Goal: Transaction & Acquisition: Book appointment/travel/reservation

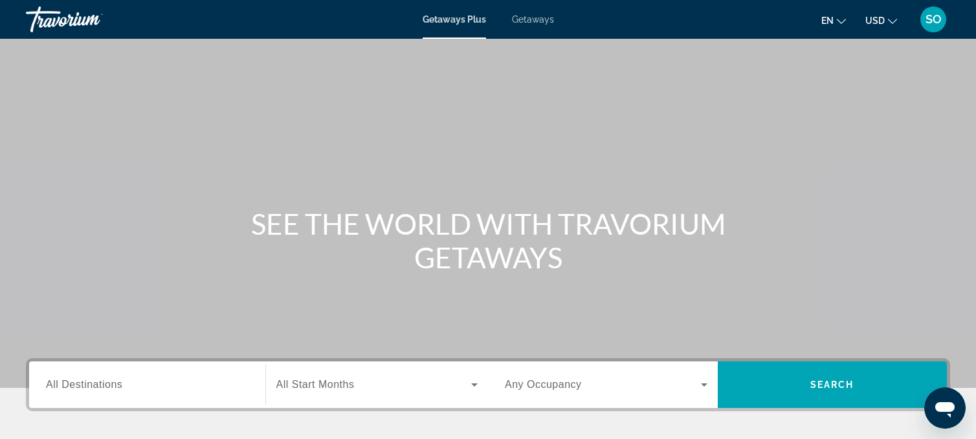
click at [532, 14] on div "Getaways Plus Getaways en English Español Français Italiano Português русский U…" at bounding box center [488, 20] width 976 height 34
click at [532, 21] on span "Getaways" at bounding box center [533, 19] width 42 height 10
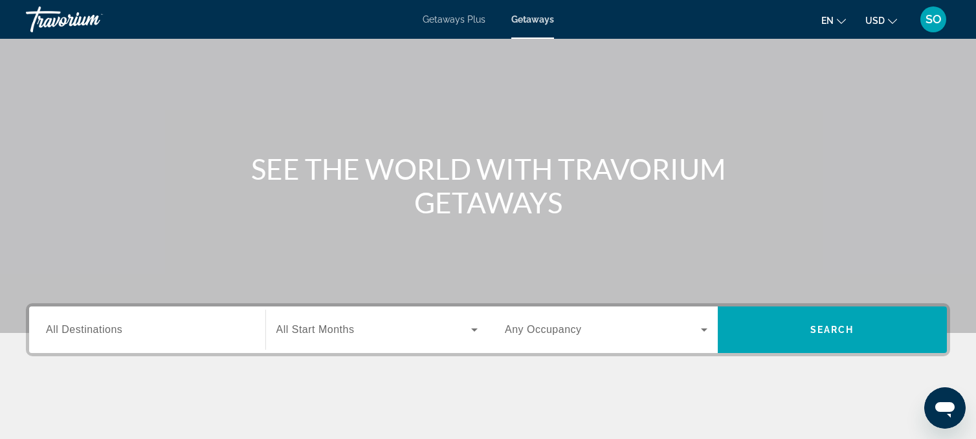
click at [89, 330] on span "All Destinations" at bounding box center [84, 329] width 76 height 11
click at [89, 330] on input "Destination All Destinations" at bounding box center [147, 331] width 203 height 16
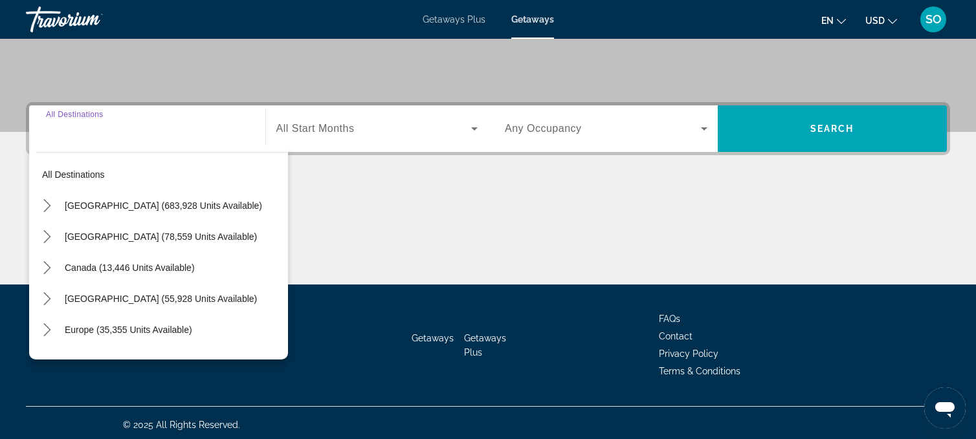
scroll to position [260, 0]
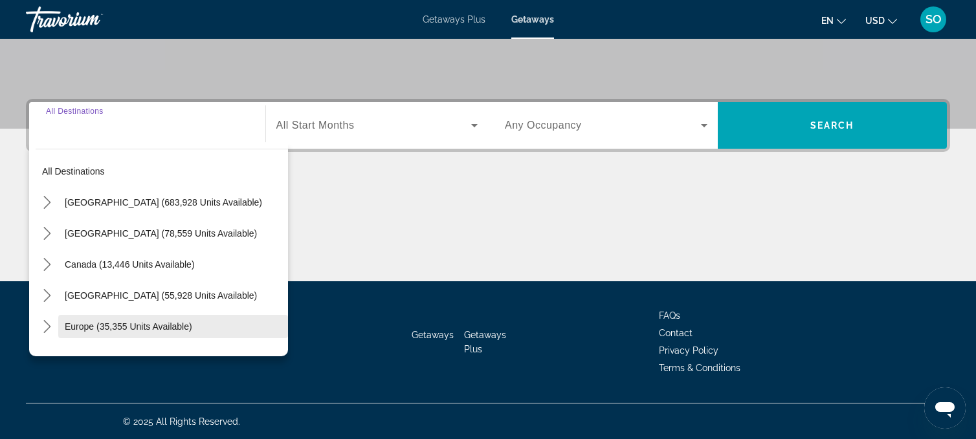
click at [135, 324] on span "Europe (35,355 units available)" at bounding box center [128, 327] width 127 height 10
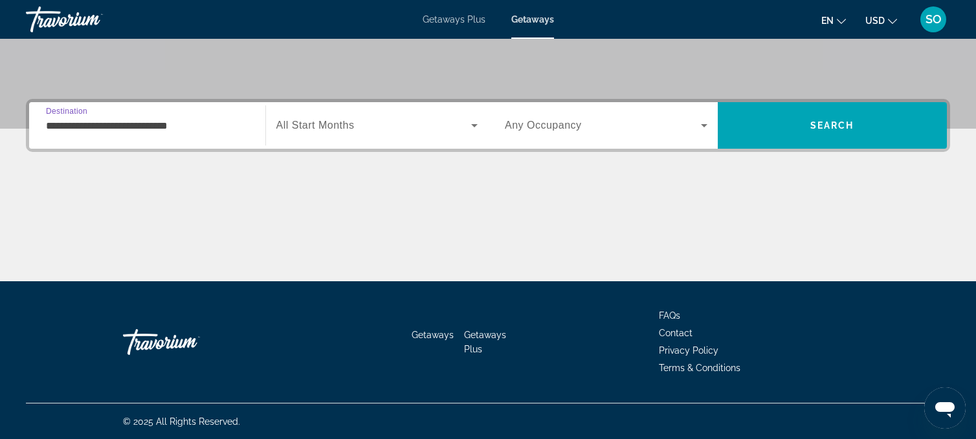
click at [155, 122] on input "**********" at bounding box center [147, 126] width 203 height 16
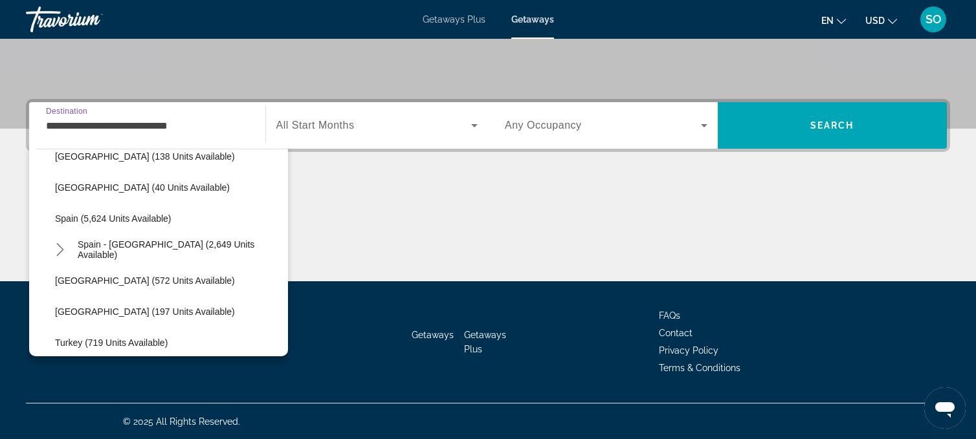
scroll to position [642, 0]
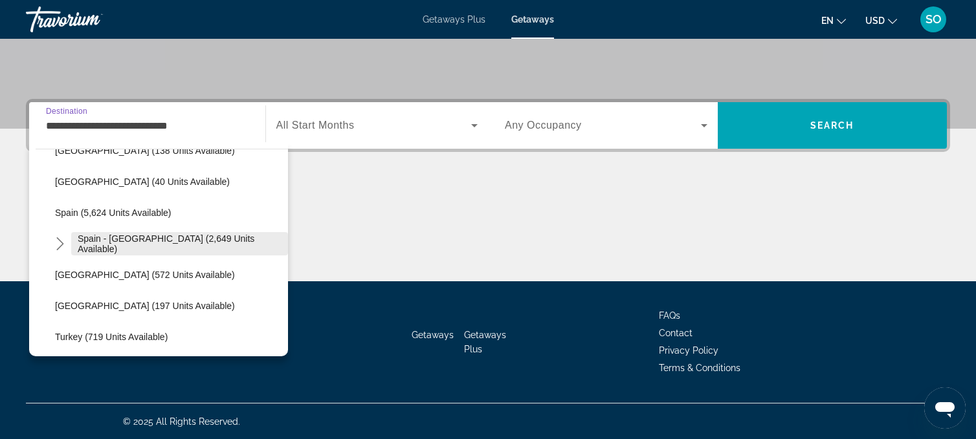
click at [131, 243] on span "Spain - Canary Islands (2,649 units available)" at bounding box center [180, 244] width 204 height 21
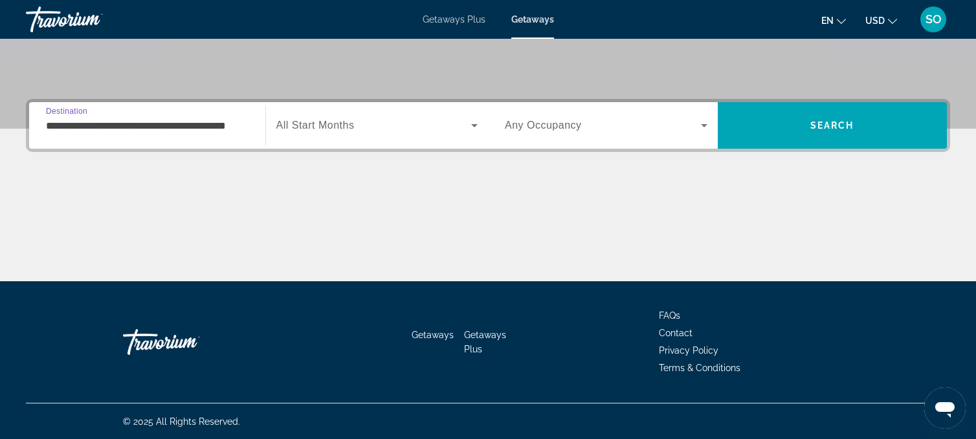
click at [140, 126] on input "**********" at bounding box center [147, 126] width 203 height 16
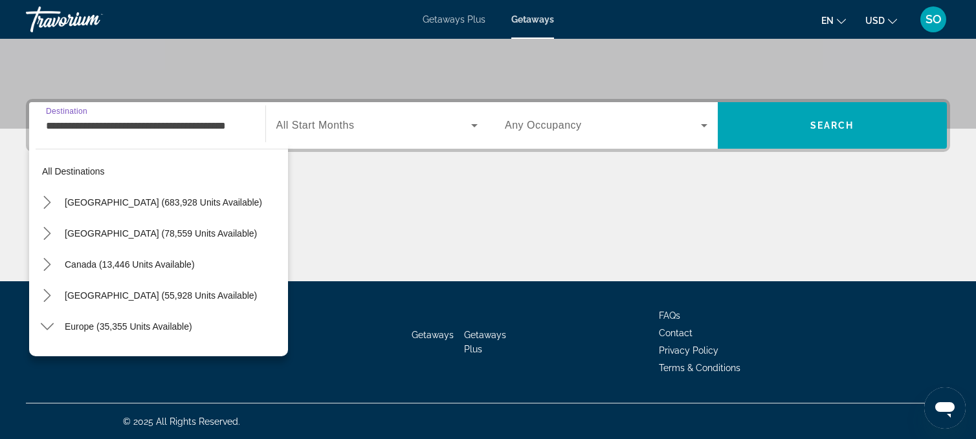
scroll to position [636, 0]
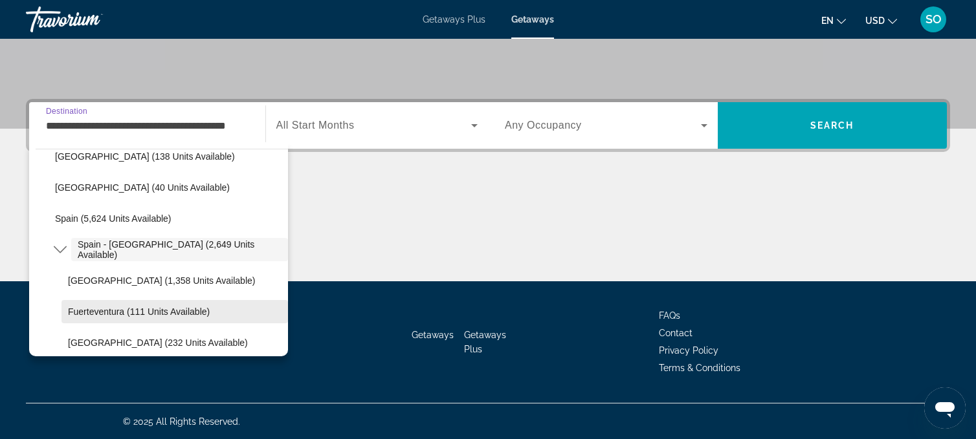
click at [125, 311] on span "Fuerteventura (111 units available)" at bounding box center [139, 312] width 142 height 10
type input "**********"
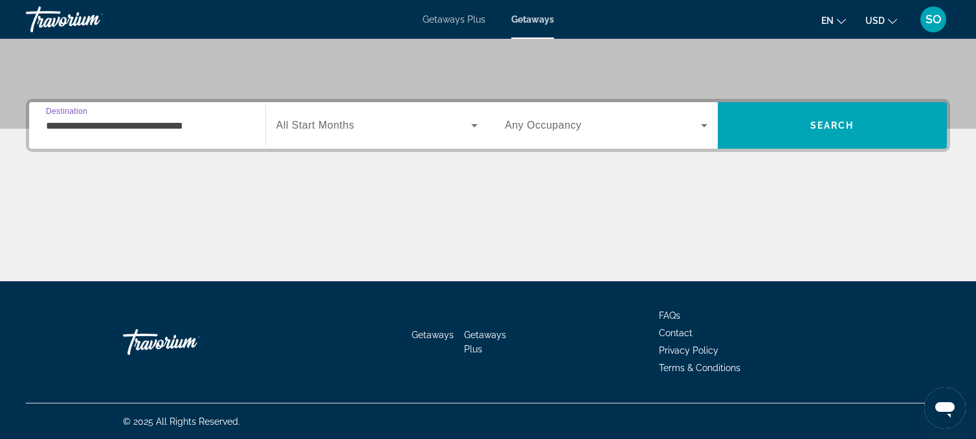
click at [323, 115] on div "Search widget" at bounding box center [377, 125] width 202 height 36
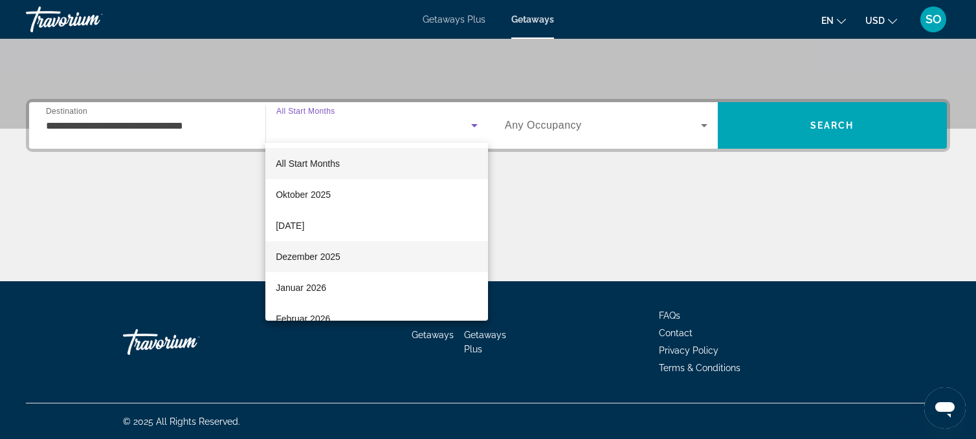
click at [305, 255] on span "Dezember 2025" at bounding box center [308, 257] width 65 height 16
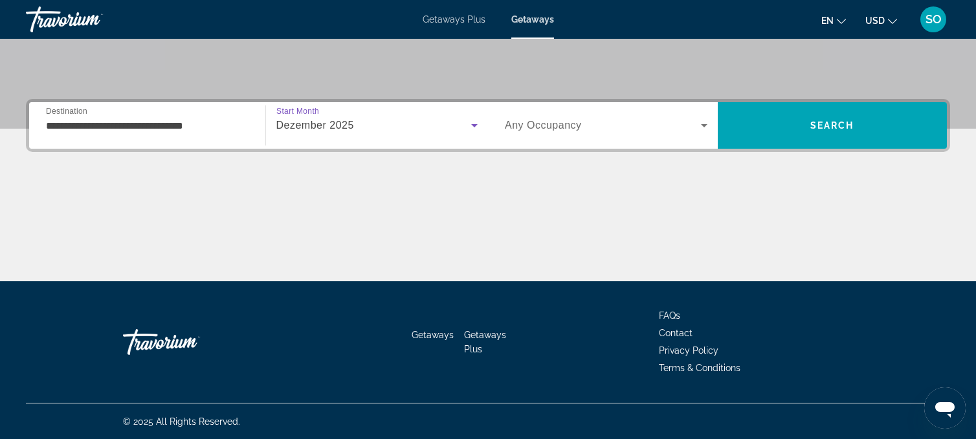
click at [703, 125] on icon "Search widget" at bounding box center [704, 125] width 6 height 3
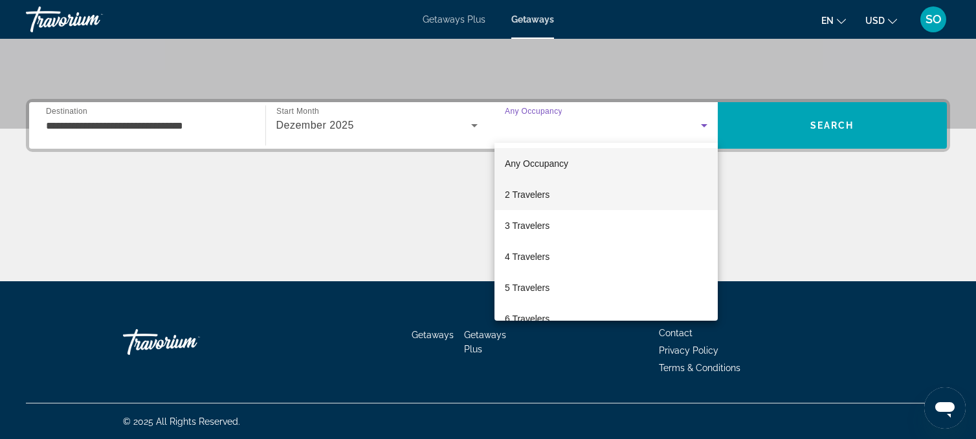
click at [556, 200] on mat-option "2 Travelers" at bounding box center [605, 194] width 223 height 31
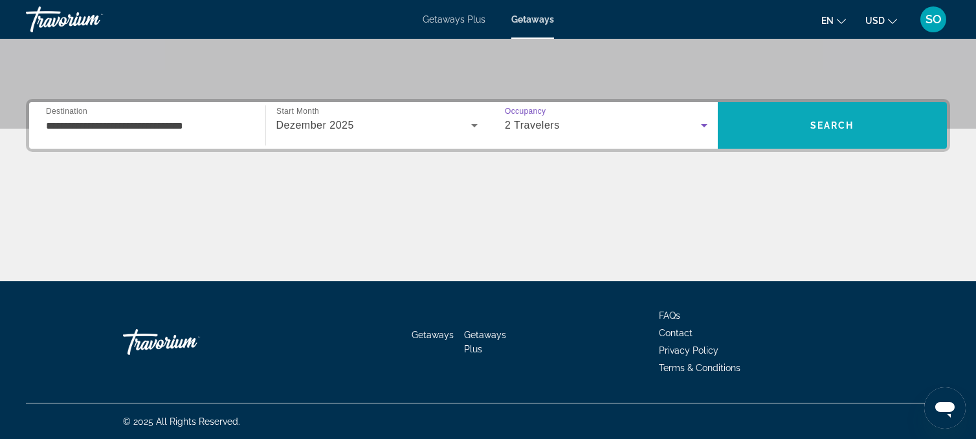
click at [821, 122] on span "Search" at bounding box center [832, 125] width 44 height 10
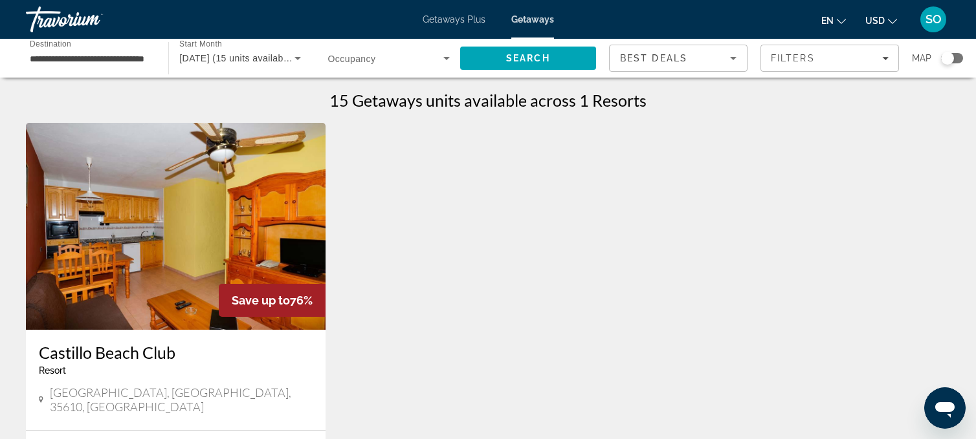
click at [112, 60] on input "**********" at bounding box center [91, 59] width 122 height 16
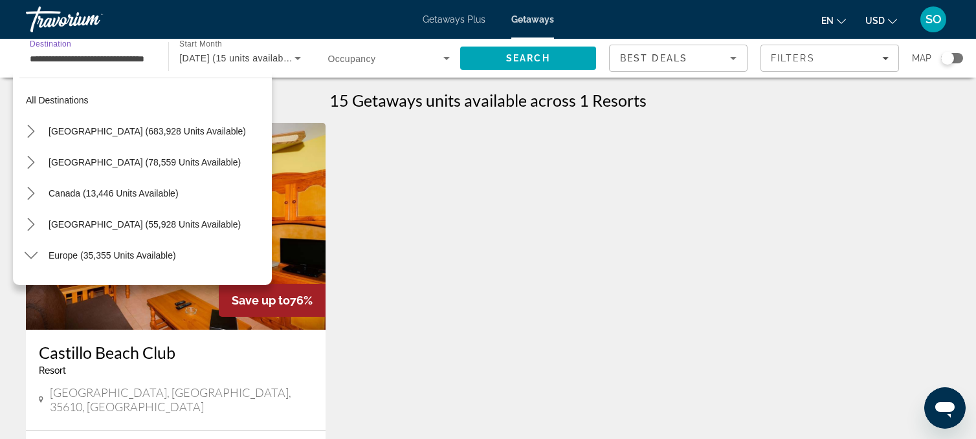
scroll to position [698, 0]
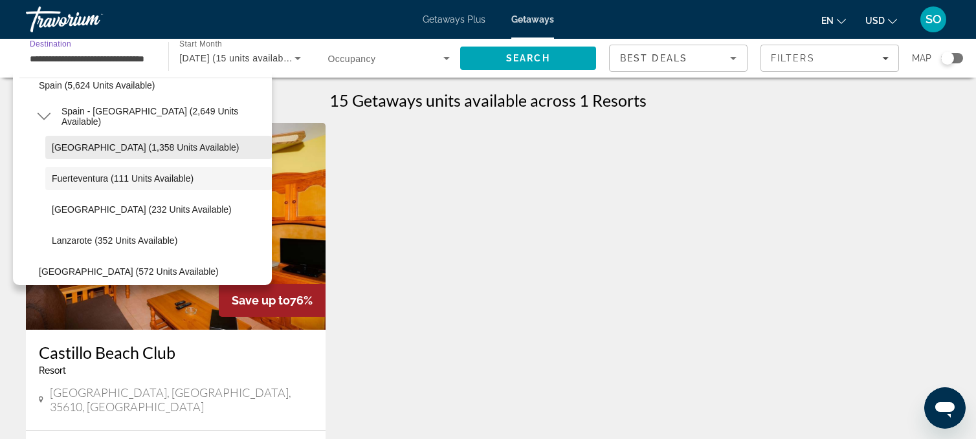
click at [110, 145] on span "Tenerife (1,358 units available)" at bounding box center [145, 147] width 187 height 10
type input "**********"
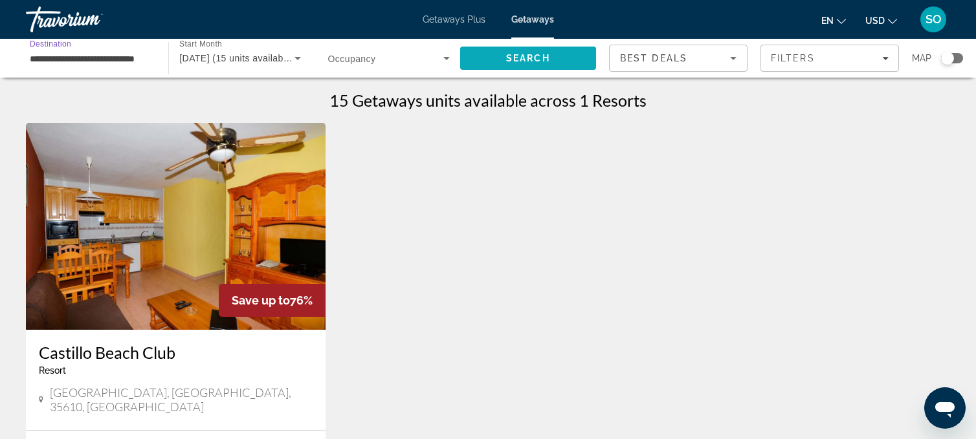
click at [533, 63] on span "Search" at bounding box center [528, 58] width 136 height 31
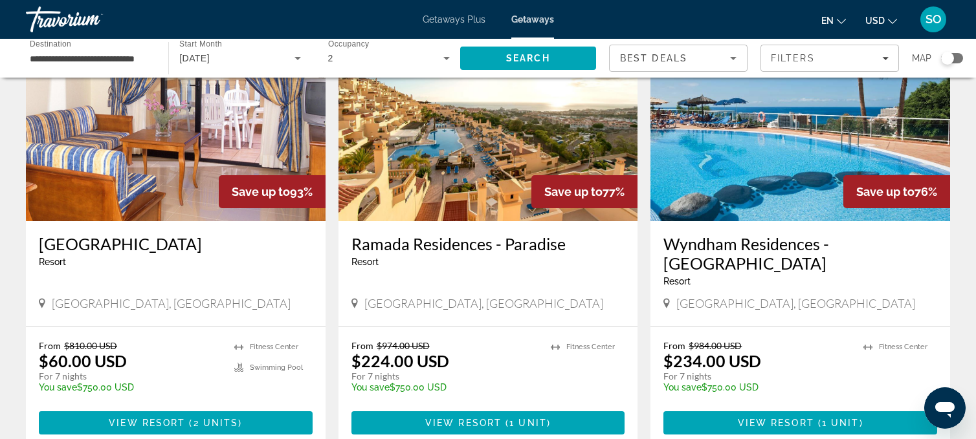
scroll to position [111, 0]
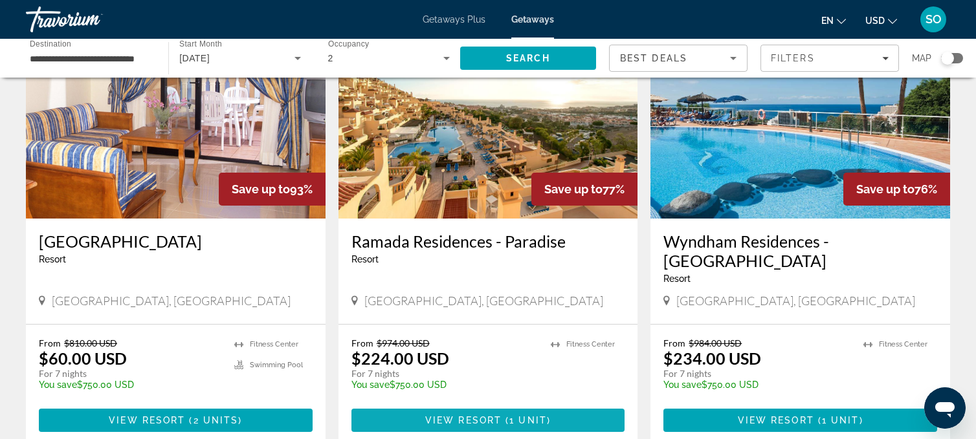
click at [506, 415] on span "( 1 unit )" at bounding box center [526, 420] width 49 height 10
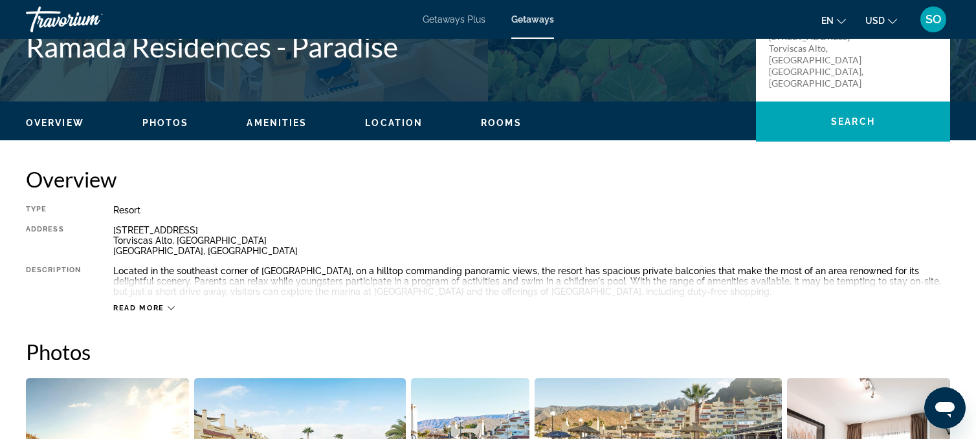
scroll to position [288, 0]
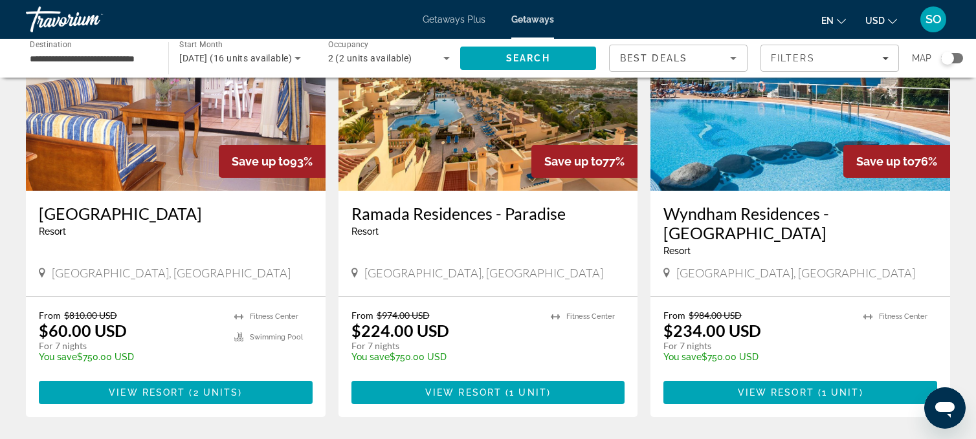
scroll to position [140, 0]
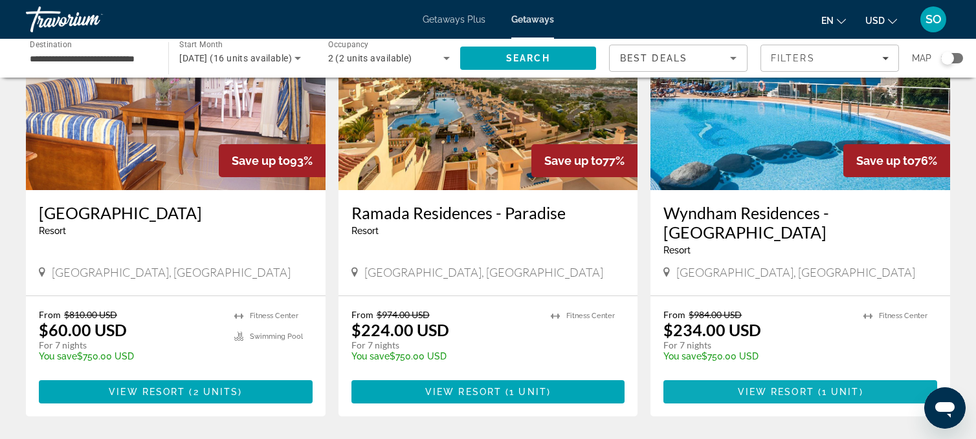
click at [762, 387] on span "View Resort" at bounding box center [776, 392] width 76 height 10
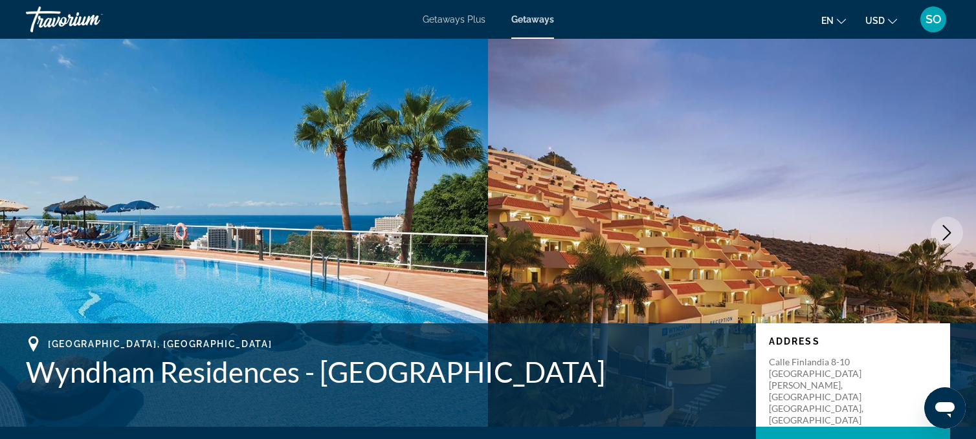
click at [436, 24] on span "Getaways Plus" at bounding box center [454, 19] width 63 height 10
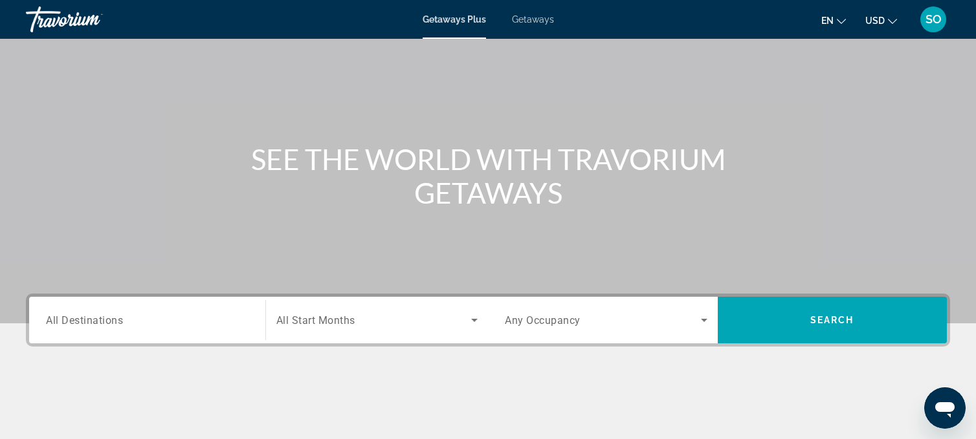
scroll to position [54, 0]
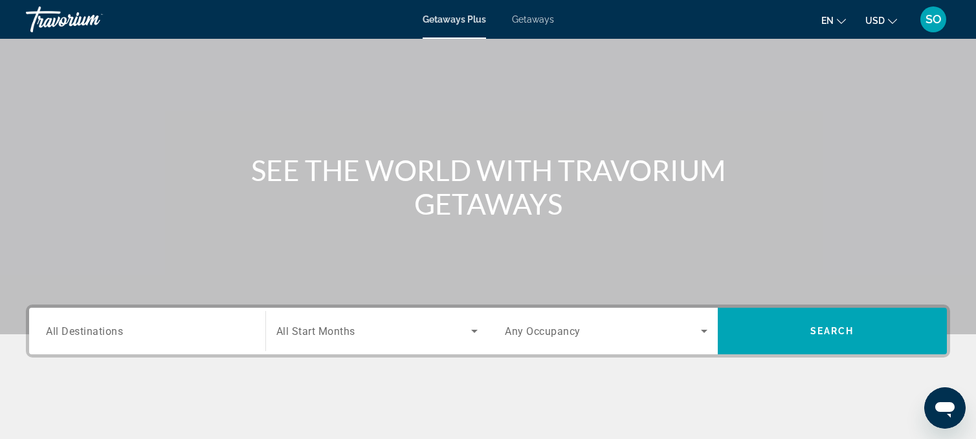
click at [115, 324] on input "Destination All Destinations" at bounding box center [147, 332] width 203 height 16
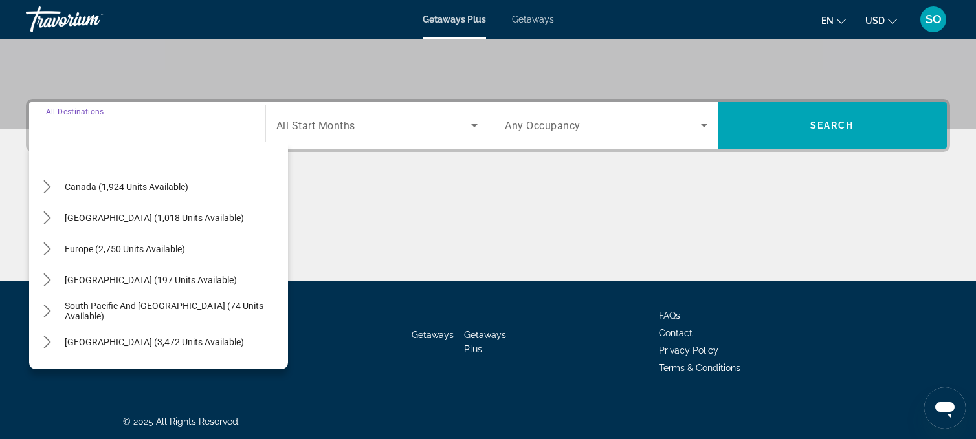
scroll to position [93, 0]
click at [131, 244] on span "Europe (2,750 units available)" at bounding box center [125, 247] width 120 height 10
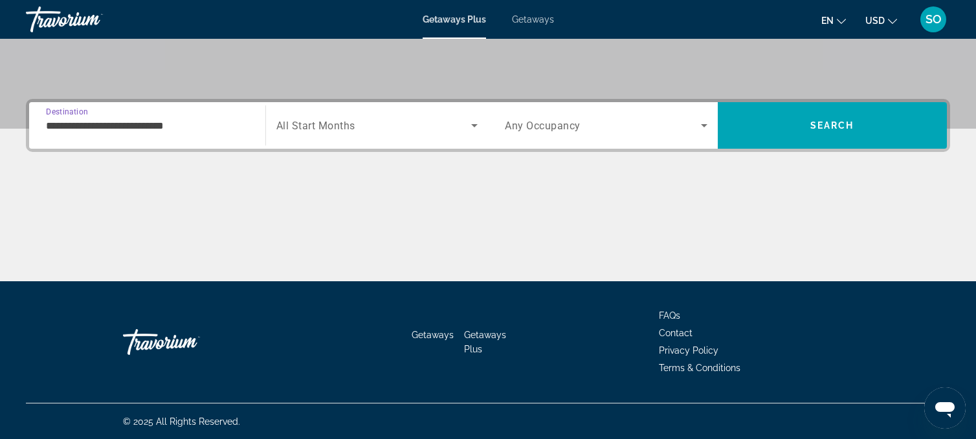
click at [140, 128] on input "**********" at bounding box center [147, 126] width 203 height 16
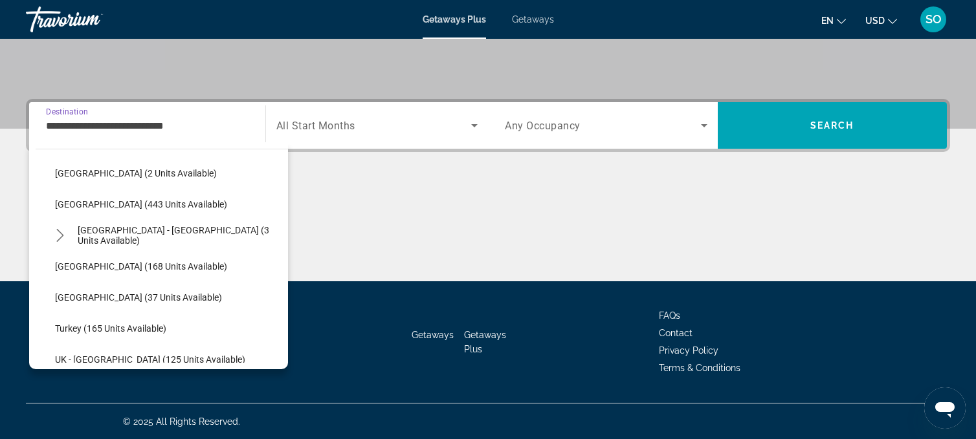
scroll to position [572, 0]
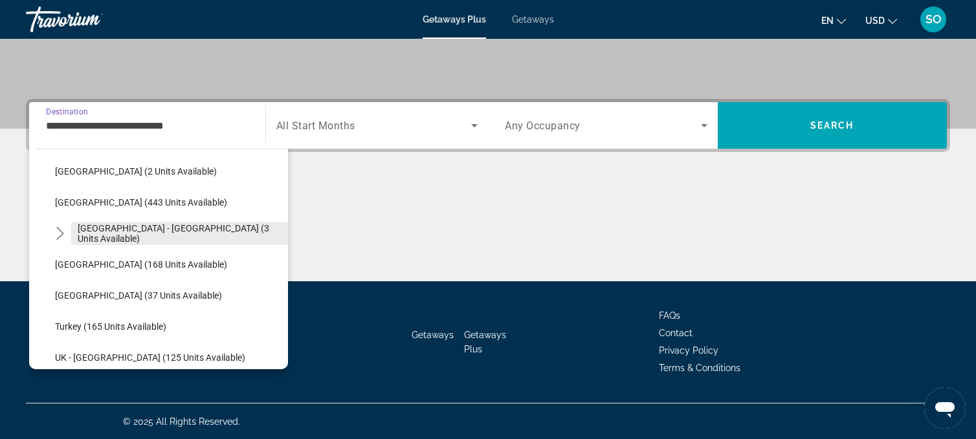
click at [123, 232] on span "Spain - Canary Islands (3 units available)" at bounding box center [180, 233] width 204 height 21
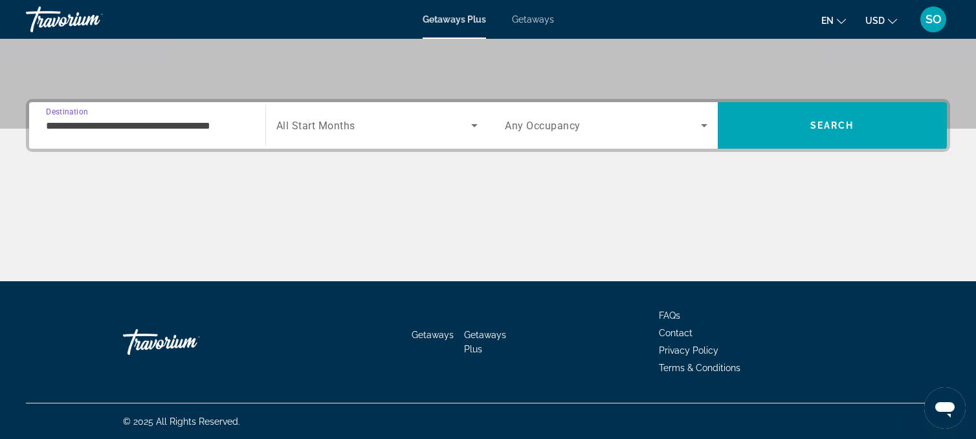
click at [144, 125] on input "**********" at bounding box center [147, 126] width 203 height 16
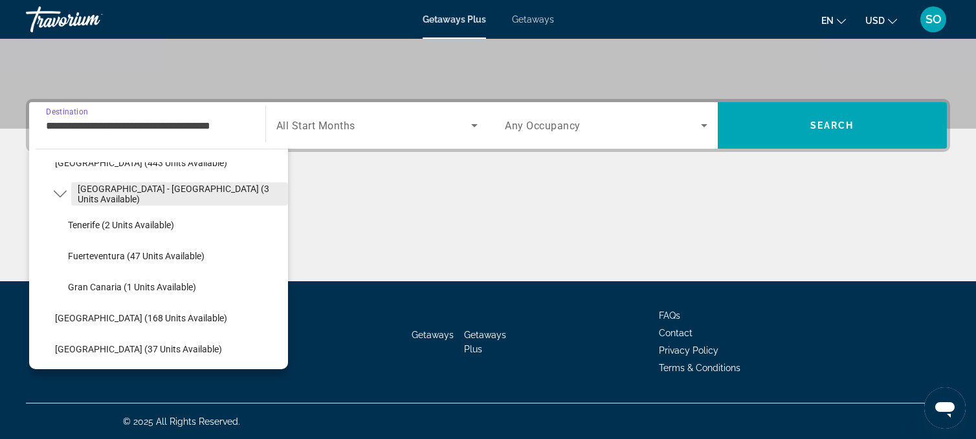
scroll to position [619, 0]
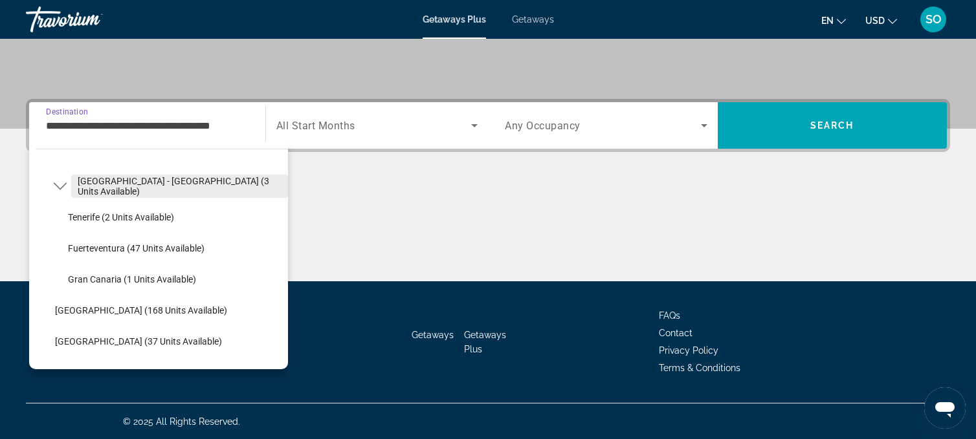
click at [152, 184] on span "Spain - Canary Islands (3 units available)" at bounding box center [180, 186] width 204 height 21
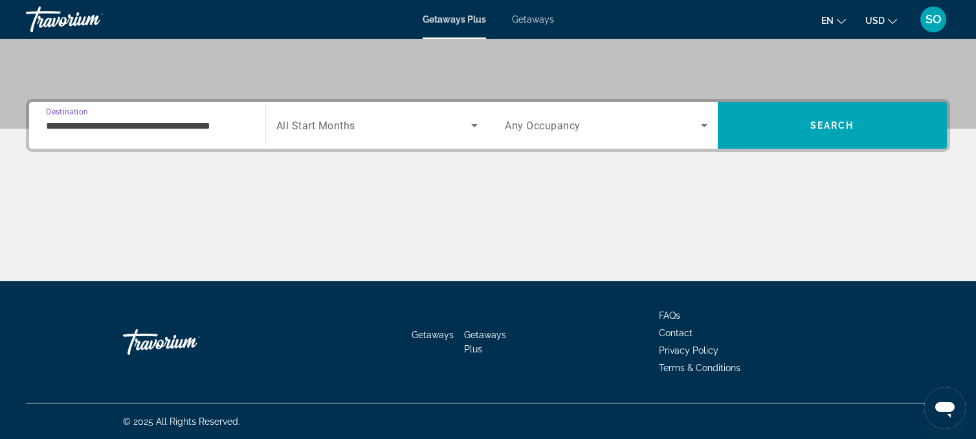
click at [140, 119] on input "**********" at bounding box center [147, 126] width 203 height 16
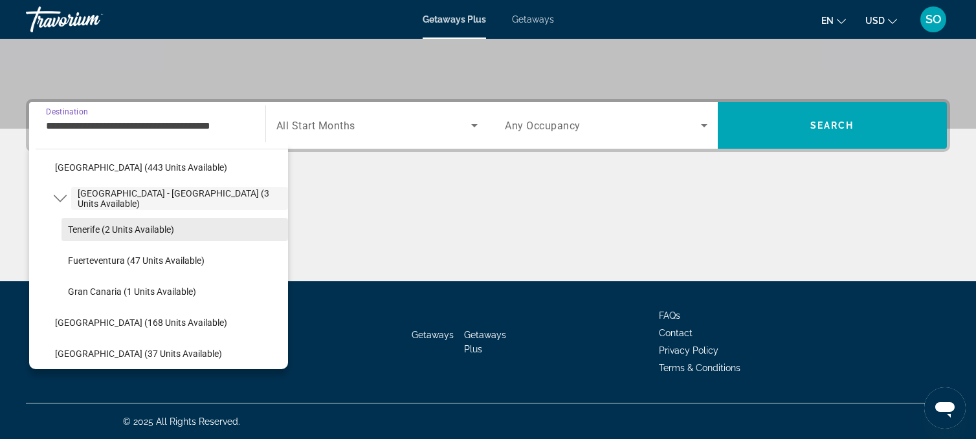
scroll to position [612, 0]
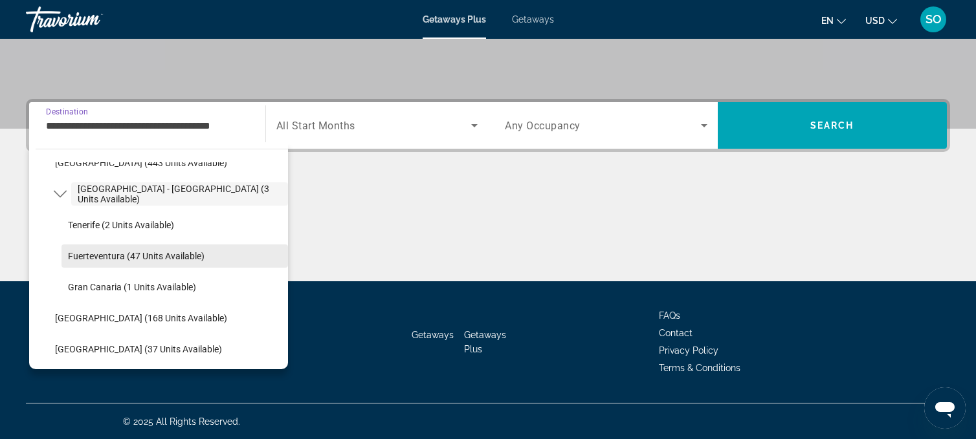
click at [171, 256] on span "Fuerteventura (47 units available)" at bounding box center [136, 256] width 137 height 10
type input "**********"
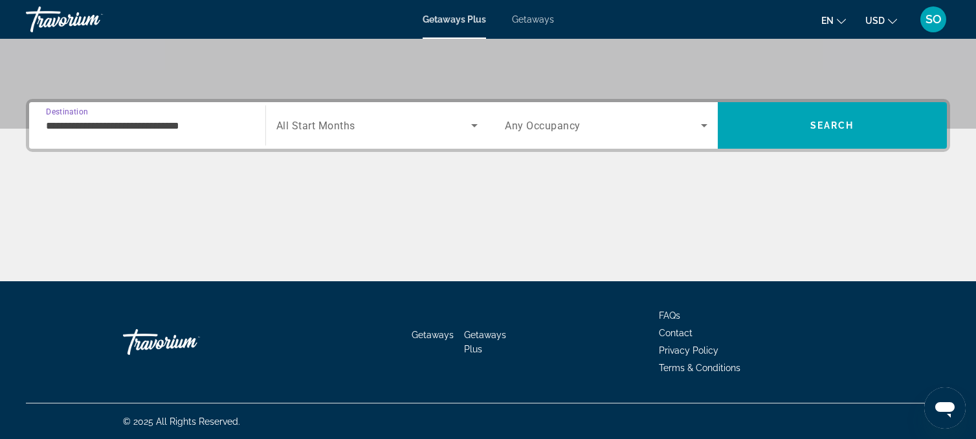
click at [331, 127] on span "All Start Months" at bounding box center [315, 126] width 79 height 12
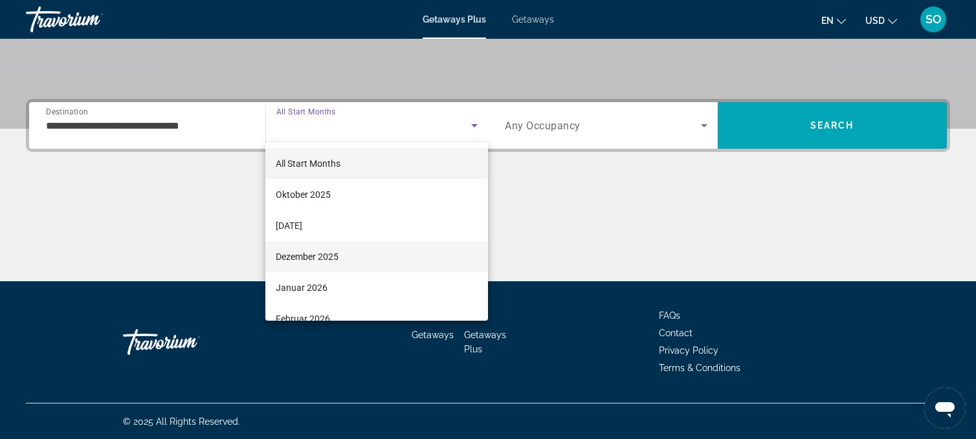
click at [321, 260] on span "Dezember 2025" at bounding box center [307, 257] width 63 height 16
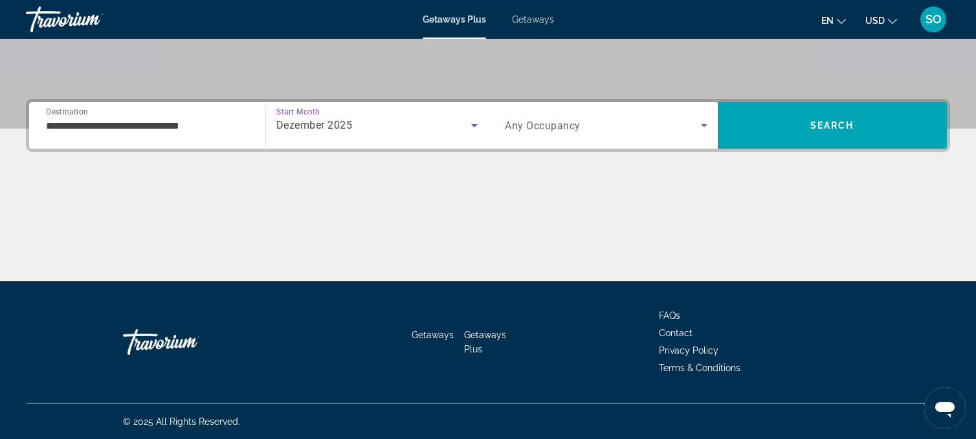
click at [704, 127] on icon "Search widget" at bounding box center [704, 126] width 16 height 16
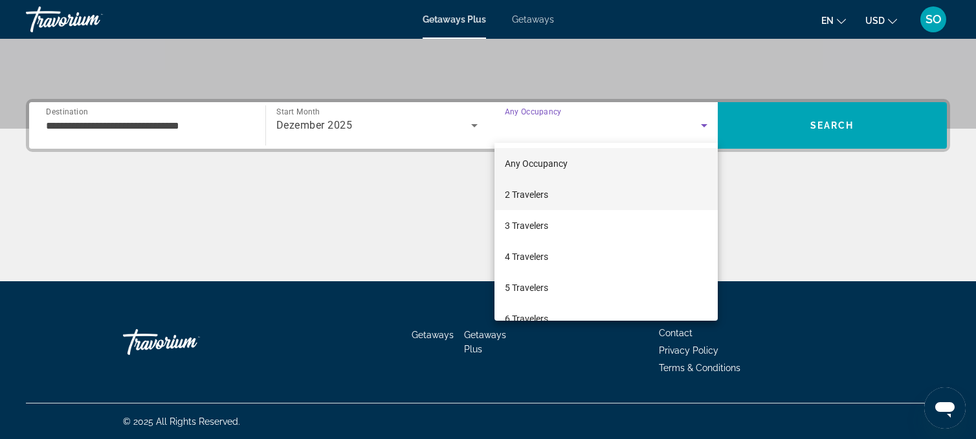
click at [536, 192] on span "2 Travelers" at bounding box center [526, 195] width 43 height 16
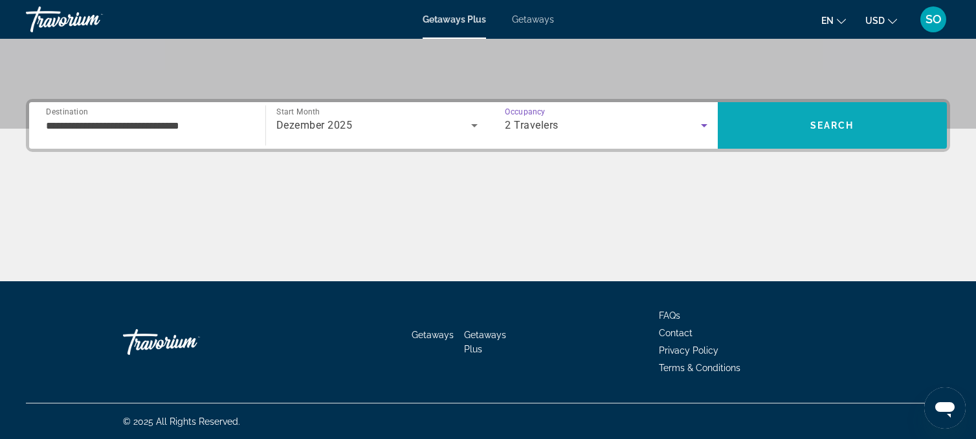
click at [763, 125] on span "Search" at bounding box center [833, 125] width 230 height 31
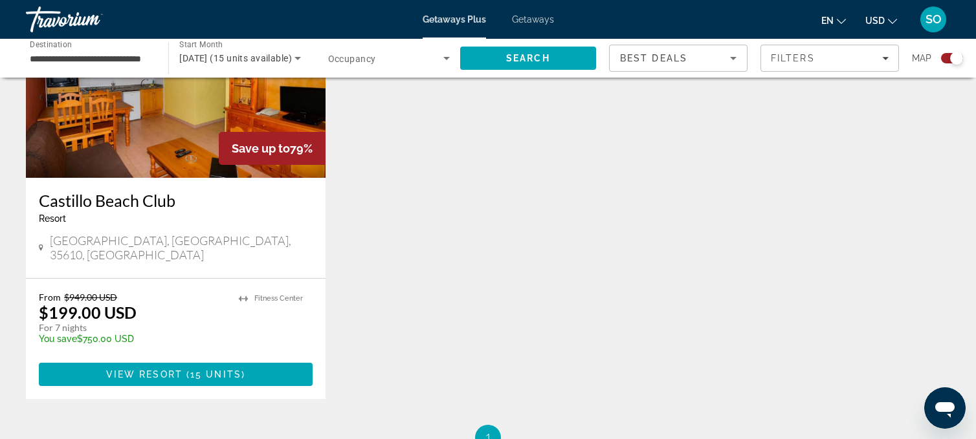
scroll to position [555, 0]
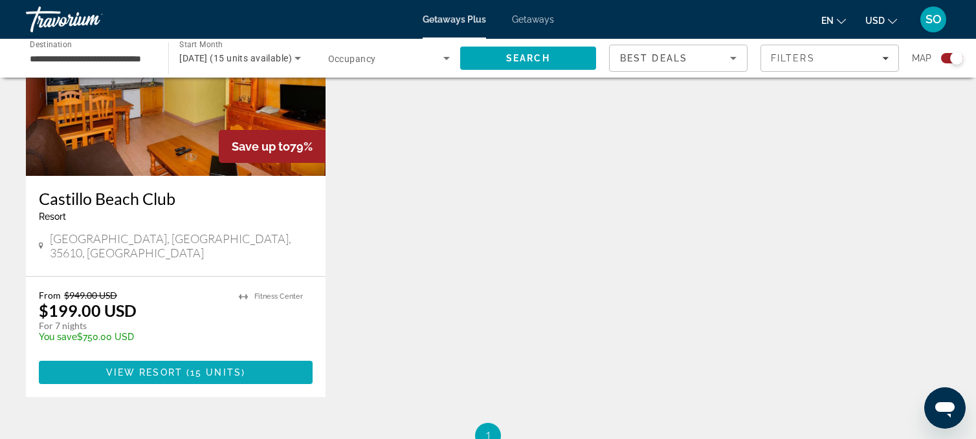
click at [210, 364] on span "Main content" at bounding box center [176, 372] width 274 height 31
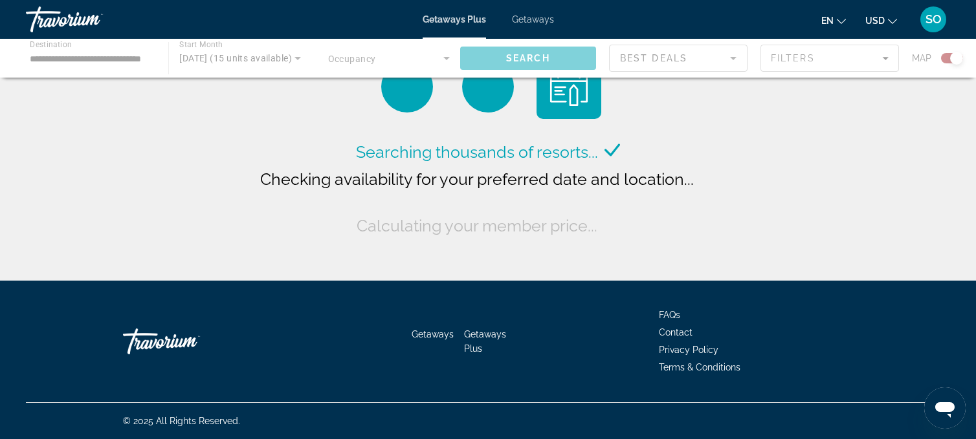
click at [83, 59] on div "Main content" at bounding box center [488, 58] width 976 height 39
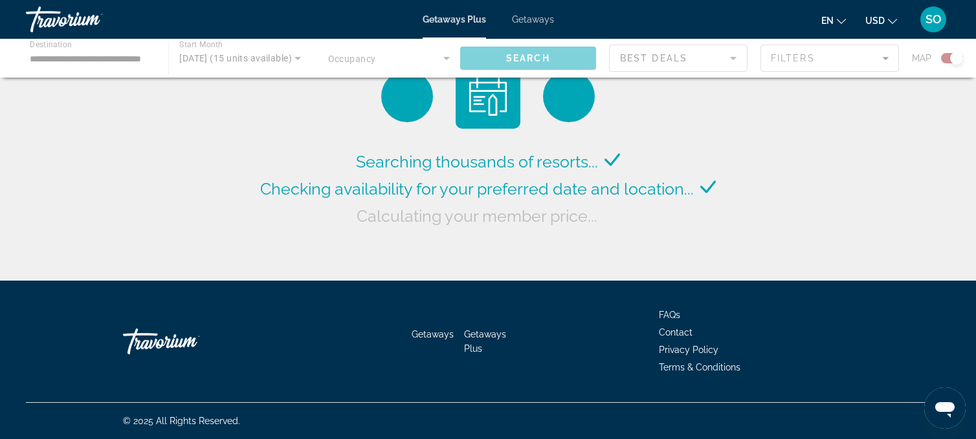
click at [83, 59] on div "Main content" at bounding box center [488, 58] width 976 height 39
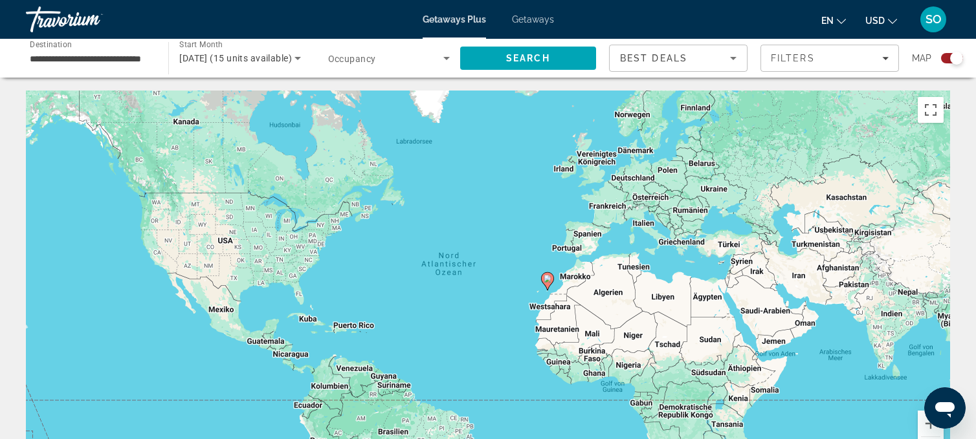
click at [99, 56] on input "**********" at bounding box center [91, 59] width 122 height 16
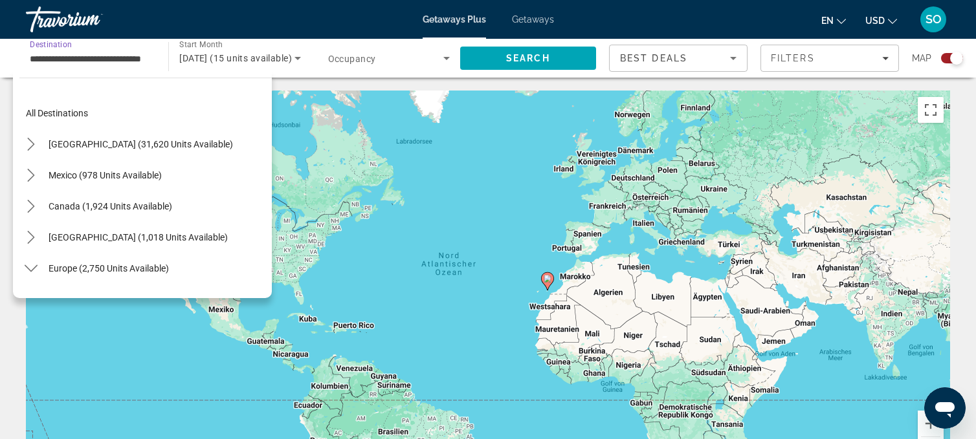
scroll to position [605, 0]
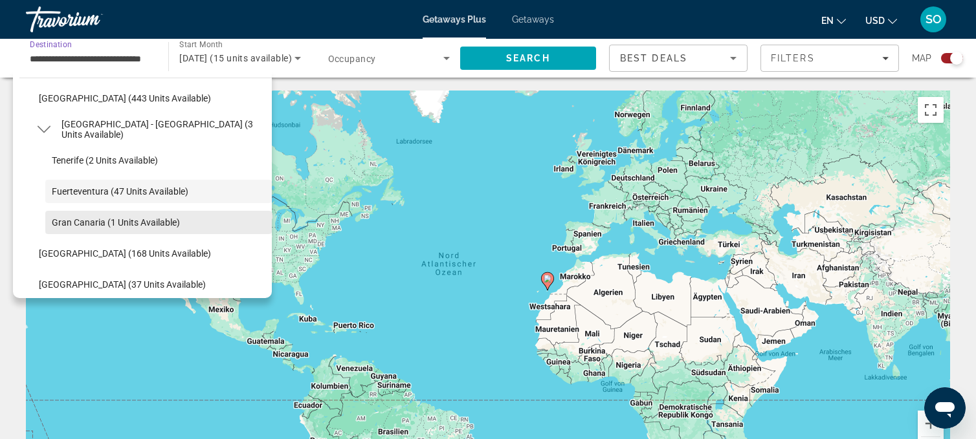
click at [80, 217] on span "Gran Canaria (1 units available)" at bounding box center [116, 222] width 128 height 10
type input "**********"
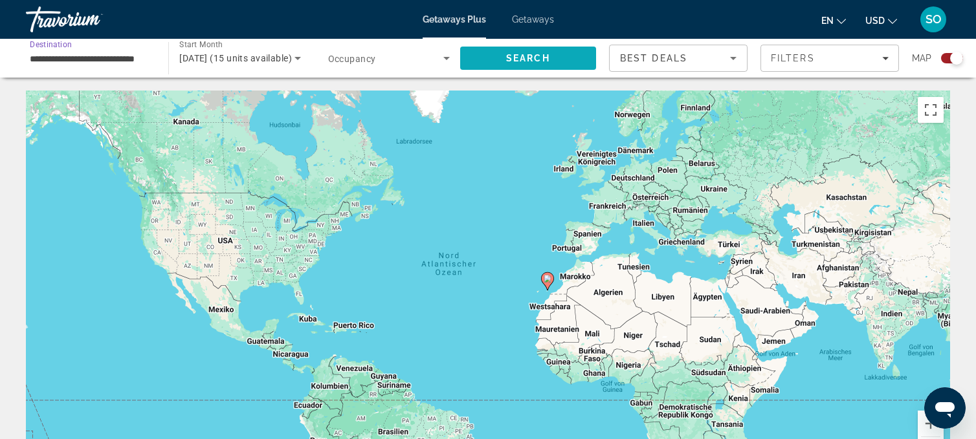
click at [538, 62] on span "Search" at bounding box center [528, 58] width 44 height 10
click at [625, 65] on div "Best Deals" at bounding box center [675, 58] width 110 height 16
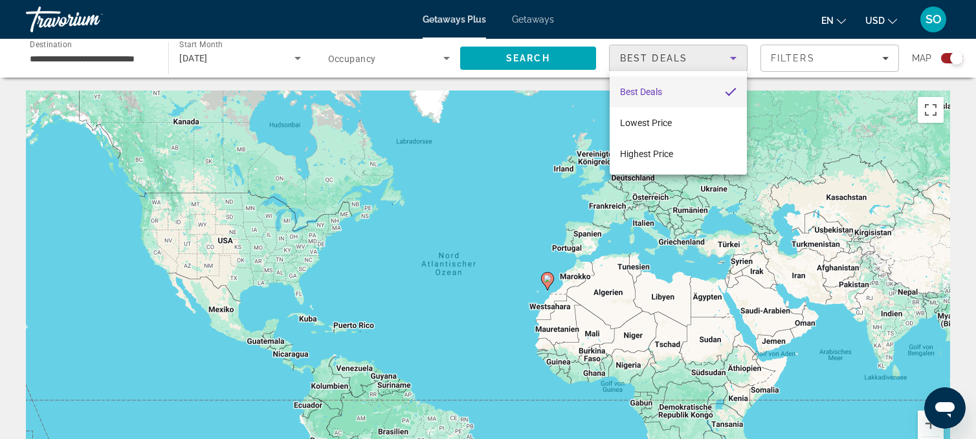
click at [320, 61] on div at bounding box center [488, 219] width 976 height 439
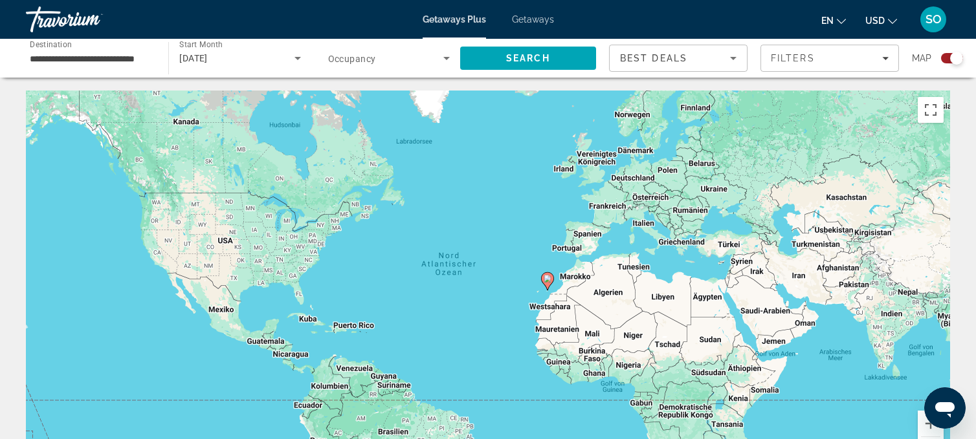
click at [396, 63] on span "Search widget" at bounding box center [385, 58] width 115 height 16
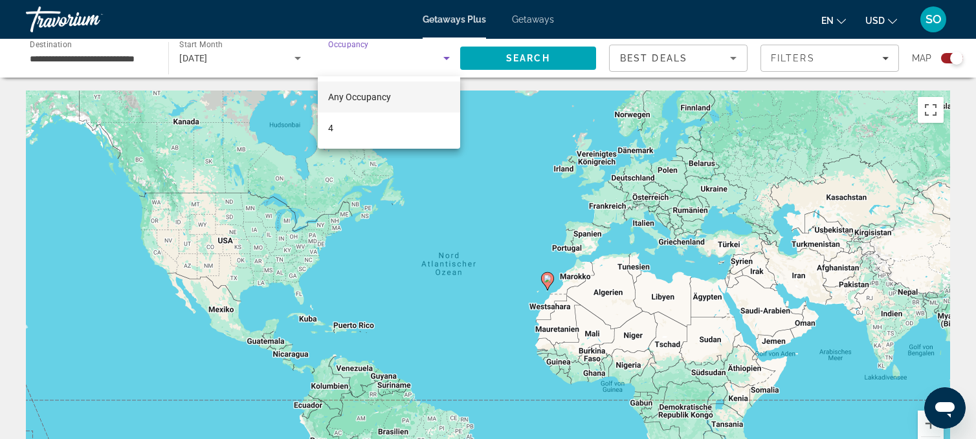
click at [487, 62] on div at bounding box center [488, 219] width 976 height 439
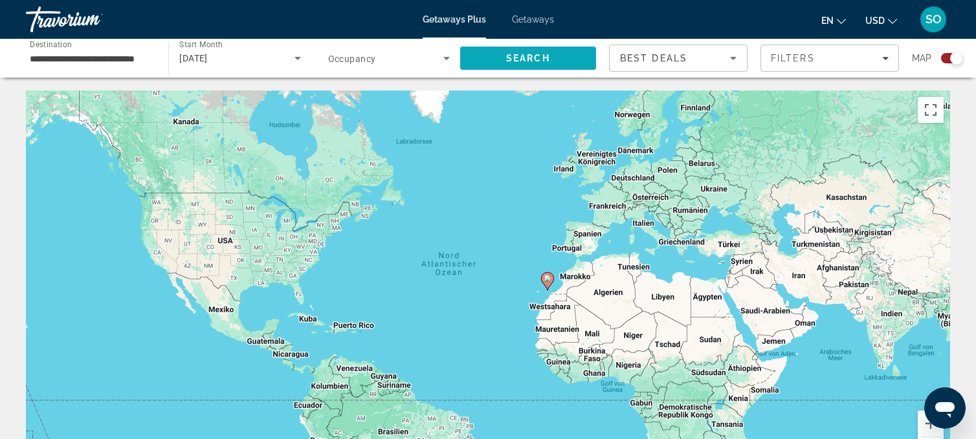
click at [514, 61] on span "Search" at bounding box center [528, 58] width 44 height 10
click at [120, 61] on input "**********" at bounding box center [91, 59] width 122 height 16
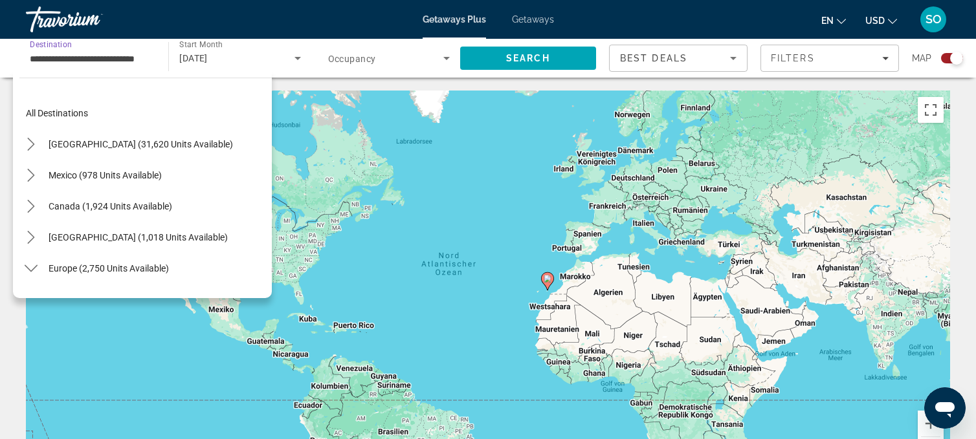
scroll to position [636, 0]
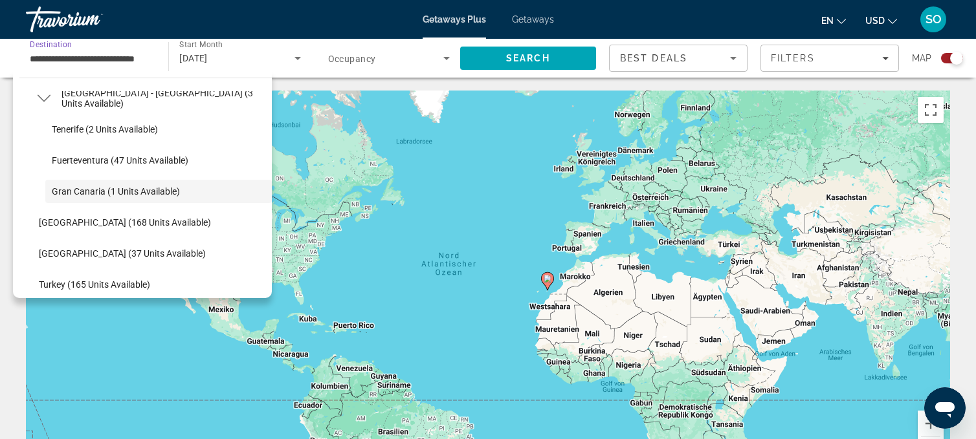
click at [536, 19] on span "Getaways" at bounding box center [533, 19] width 42 height 10
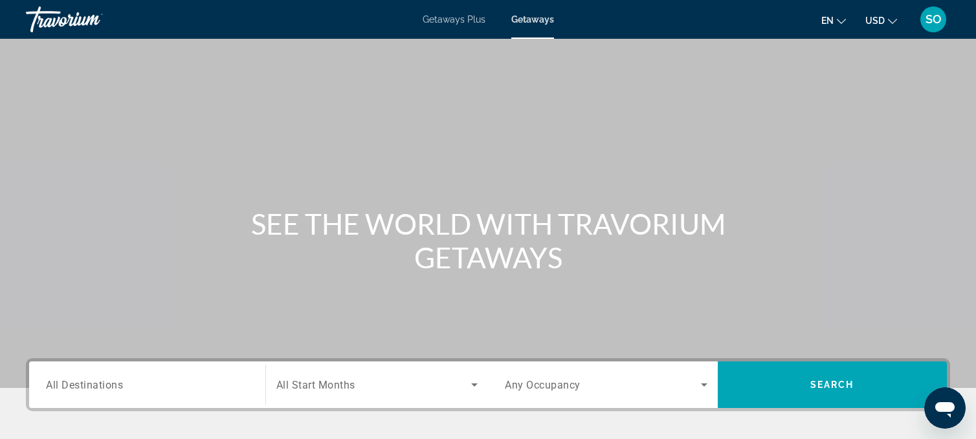
click at [71, 381] on span "All Destinations" at bounding box center [84, 385] width 77 height 12
click at [71, 381] on input "Destination All Destinations" at bounding box center [147, 386] width 203 height 16
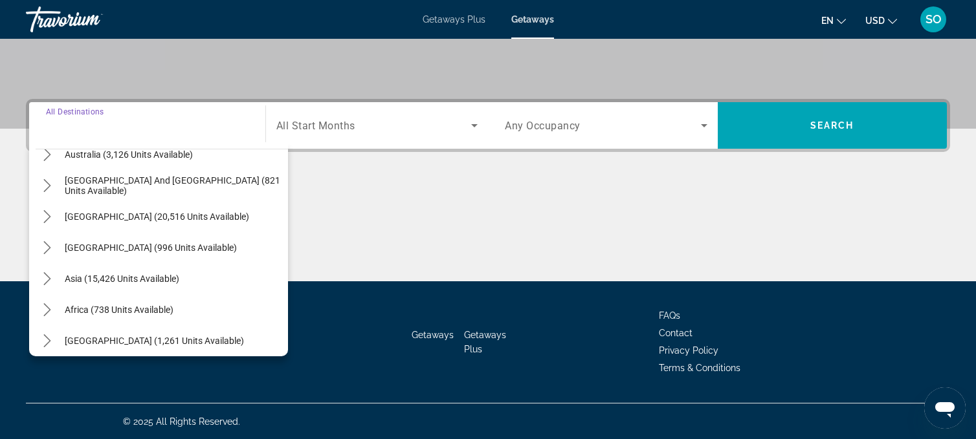
scroll to position [210, 0]
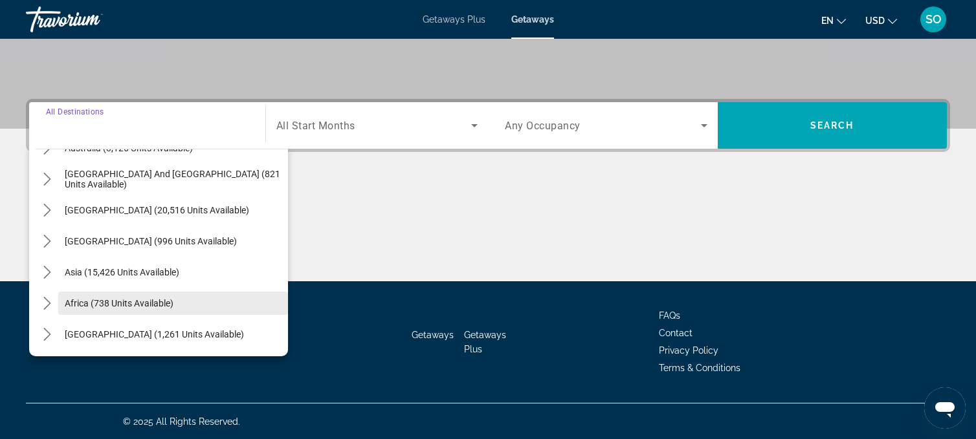
click at [104, 303] on span "Africa (738 units available)" at bounding box center [119, 303] width 109 height 10
type input "**********"
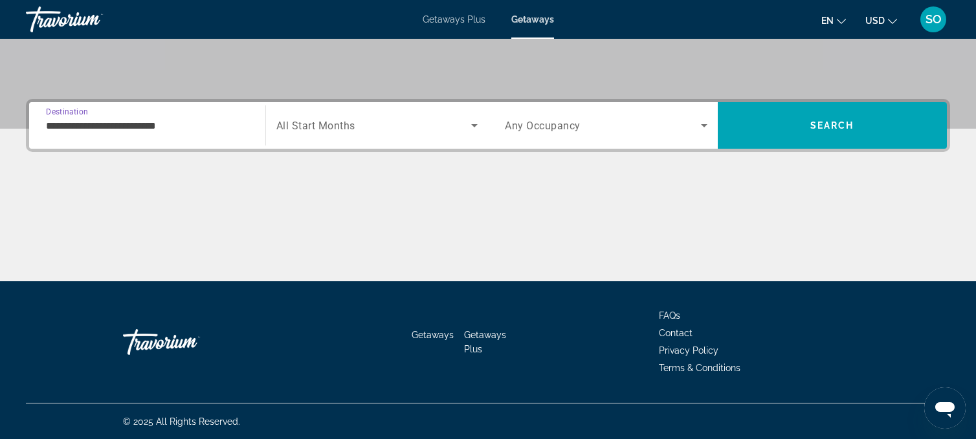
click at [348, 118] on span "Search widget" at bounding box center [373, 126] width 195 height 16
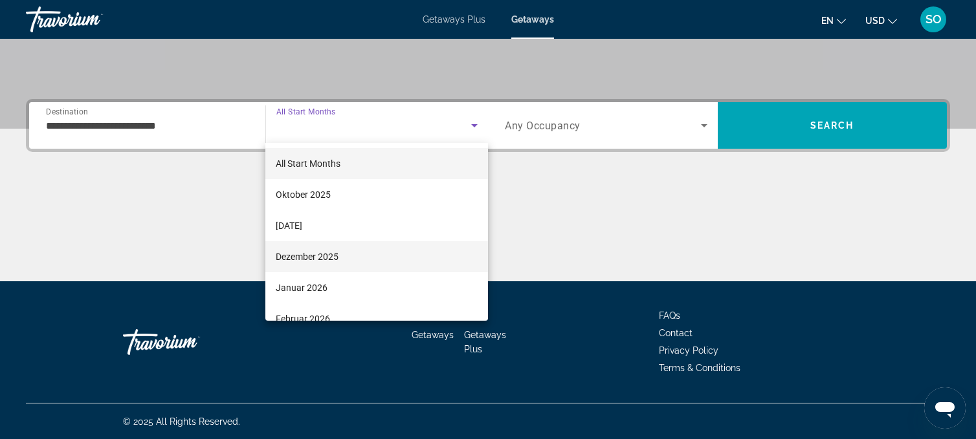
click at [307, 263] on span "Dezember 2025" at bounding box center [307, 257] width 63 height 16
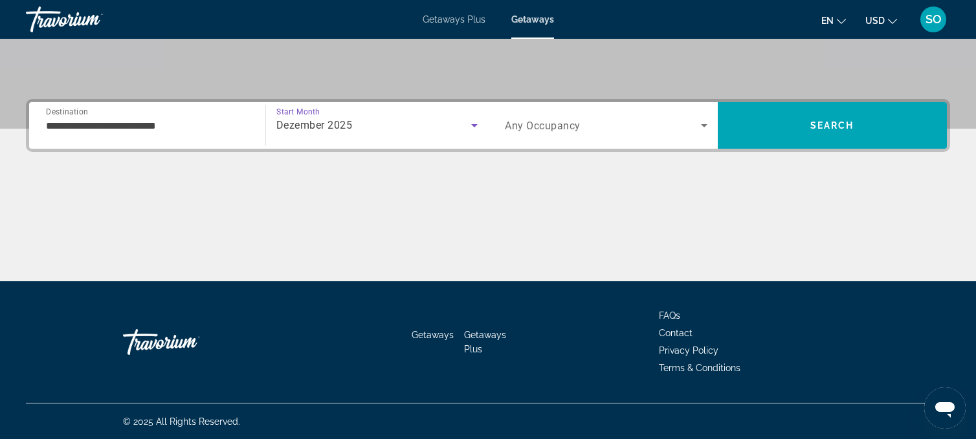
click at [701, 122] on icon "Search widget" at bounding box center [704, 126] width 16 height 16
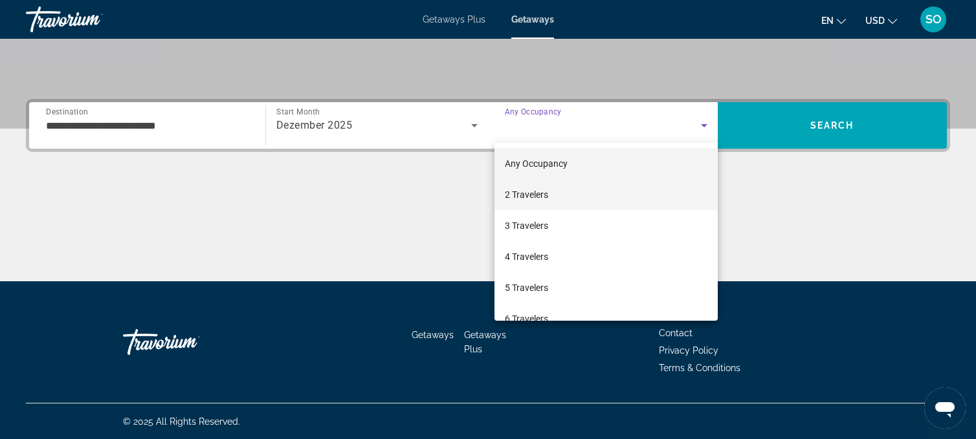
click at [543, 199] on span "2 Travelers" at bounding box center [526, 195] width 43 height 16
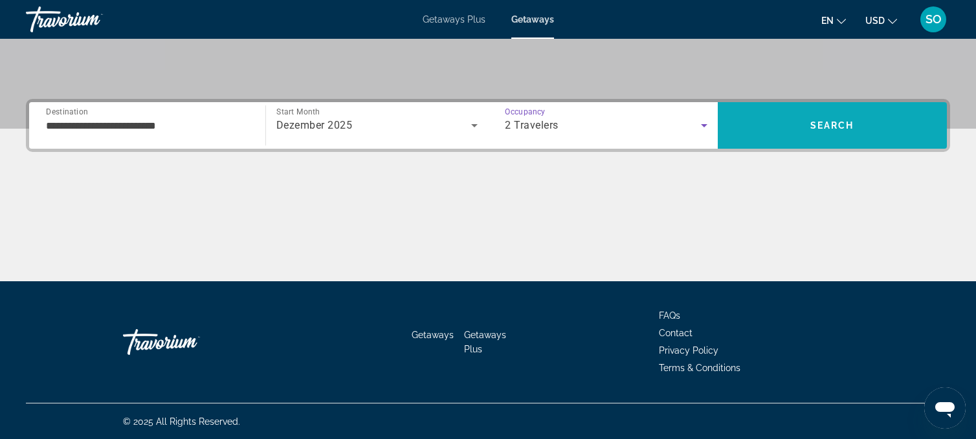
click at [813, 122] on span "Search" at bounding box center [832, 125] width 44 height 10
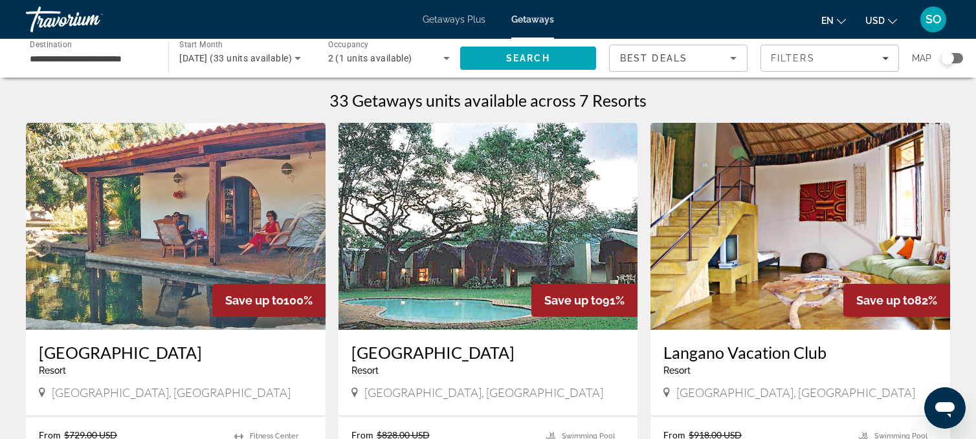
click at [70, 54] on input "**********" at bounding box center [91, 59] width 122 height 16
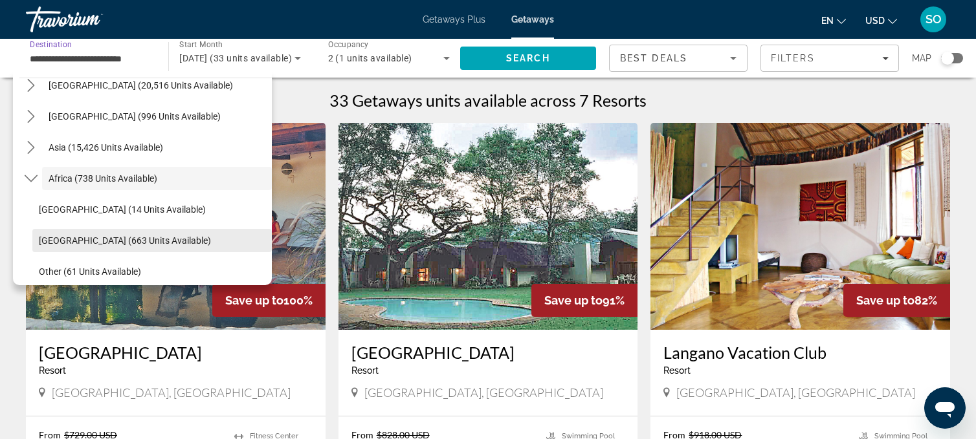
scroll to position [303, 0]
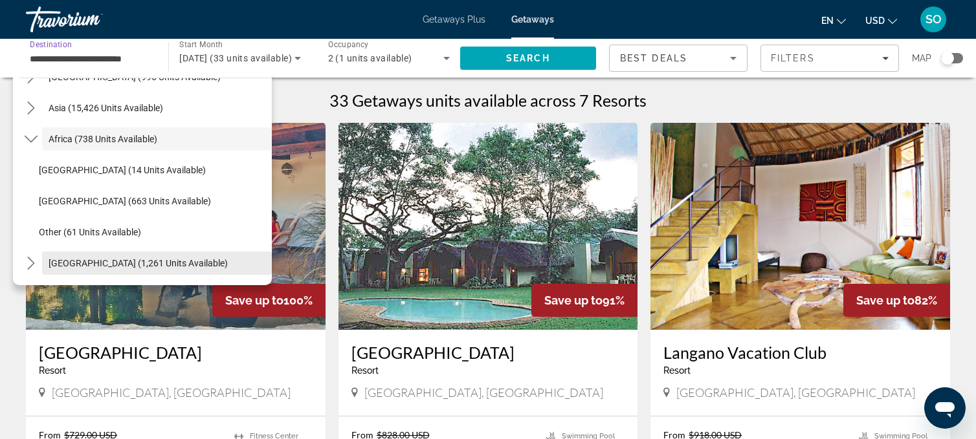
click at [113, 263] on span "Middle East (1,261 units available)" at bounding box center [138, 263] width 179 height 10
type input "**********"
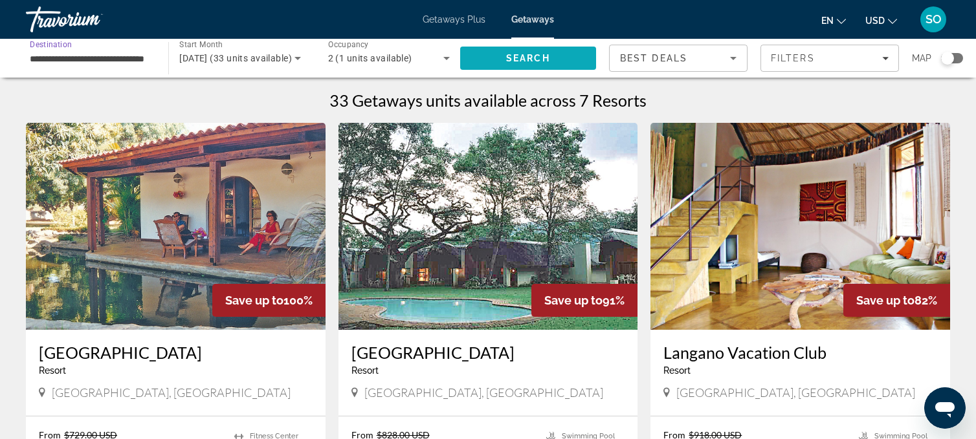
click at [528, 58] on span "Search" at bounding box center [528, 58] width 44 height 10
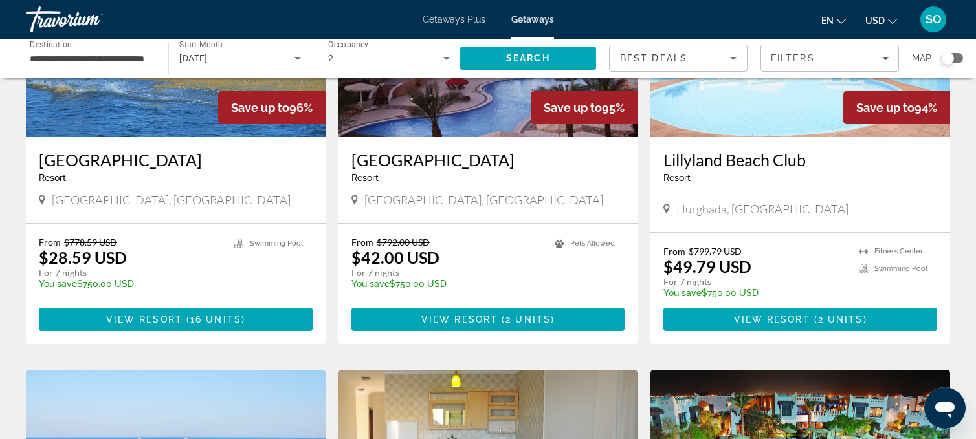
scroll to position [637, 0]
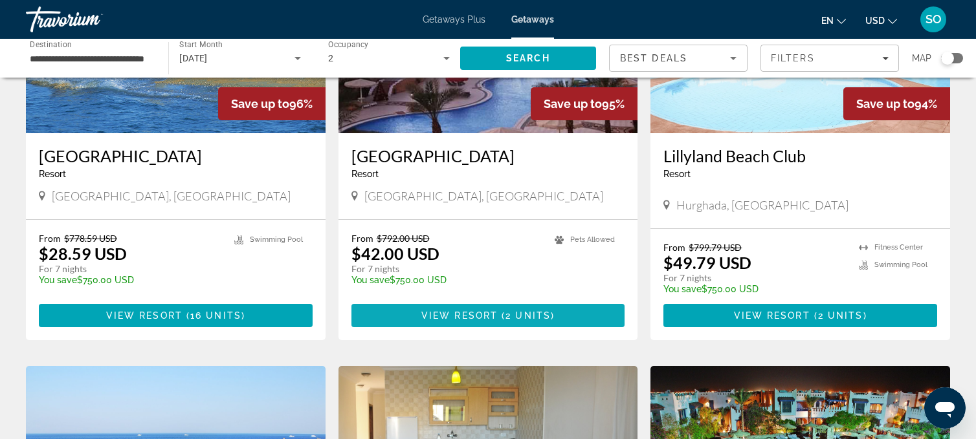
click at [466, 312] on span "View Resort" at bounding box center [459, 316] width 76 height 10
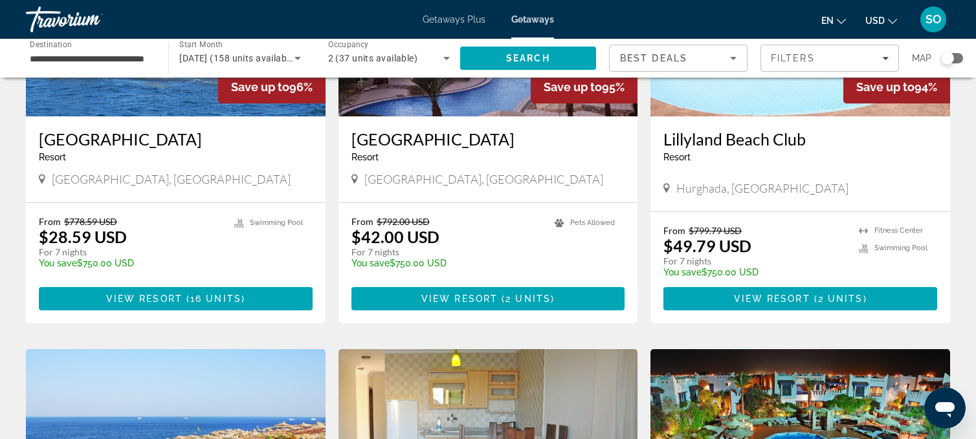
scroll to position [665, 0]
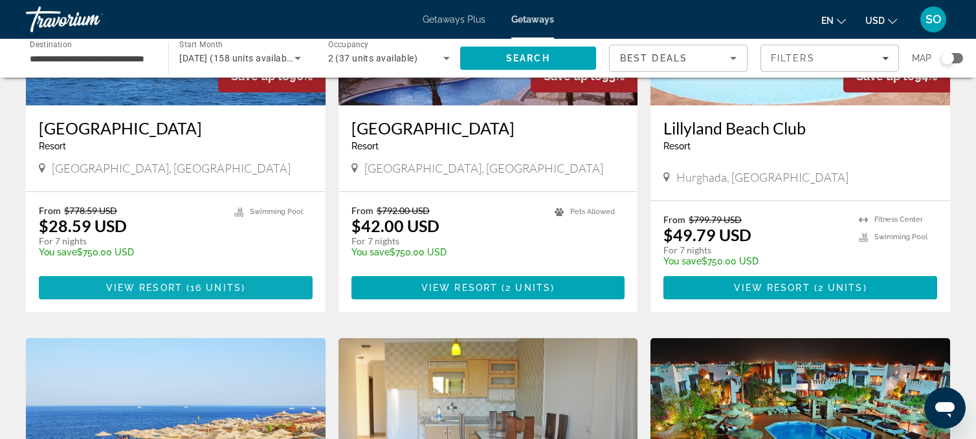
click at [145, 283] on span "View Resort" at bounding box center [144, 288] width 76 height 10
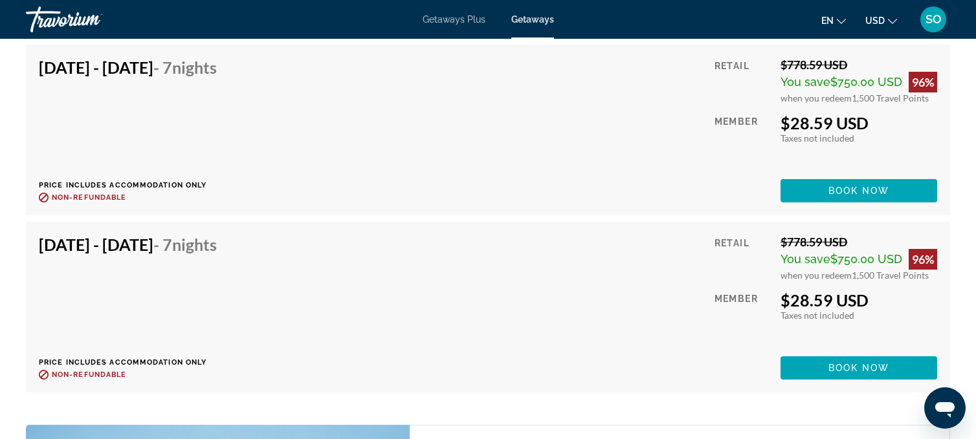
scroll to position [2907, 0]
click at [817, 366] on span "Main content" at bounding box center [858, 368] width 157 height 31
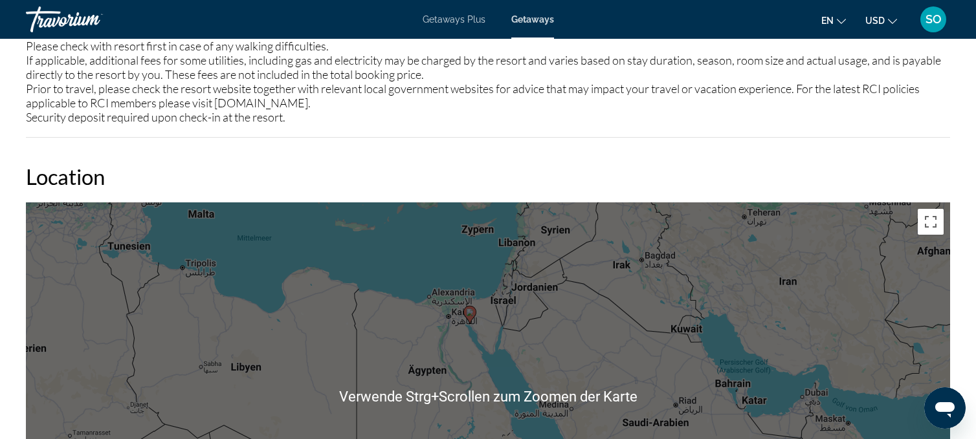
scroll to position [1545, 0]
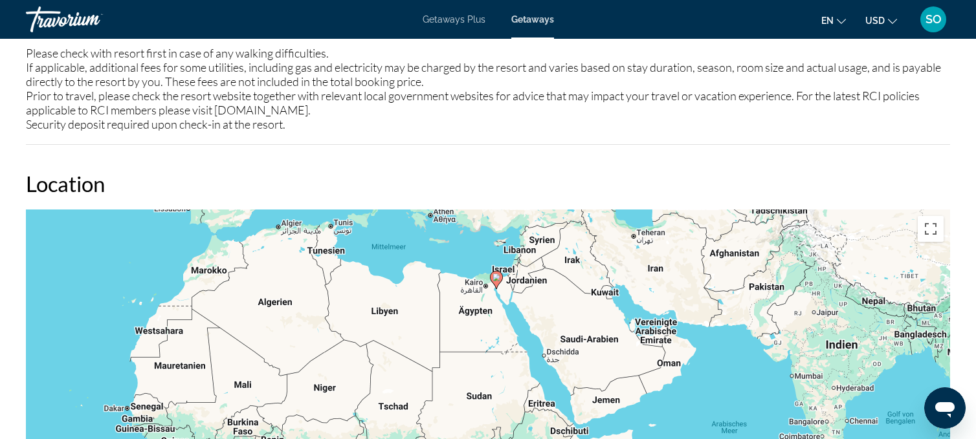
click at [441, 26] on div "Getaways Plus Getaways en English Español Français Italiano Português русский U…" at bounding box center [488, 20] width 976 height 34
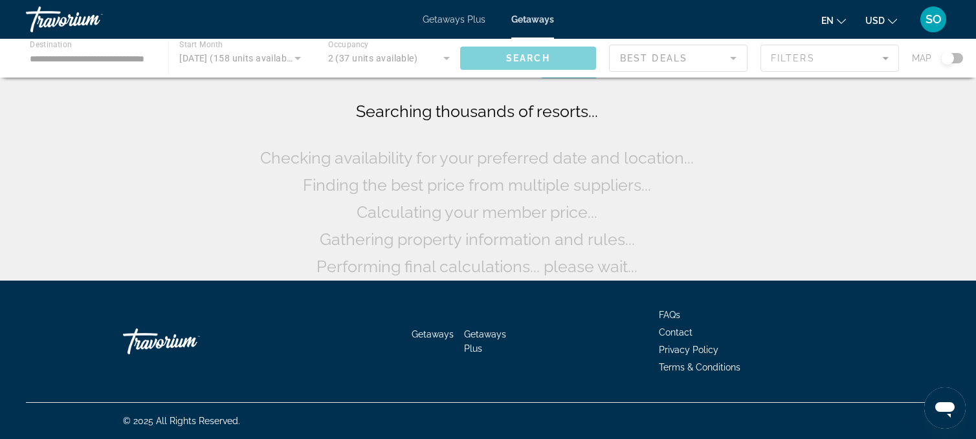
click at [100, 45] on div "Main content" at bounding box center [488, 58] width 976 height 39
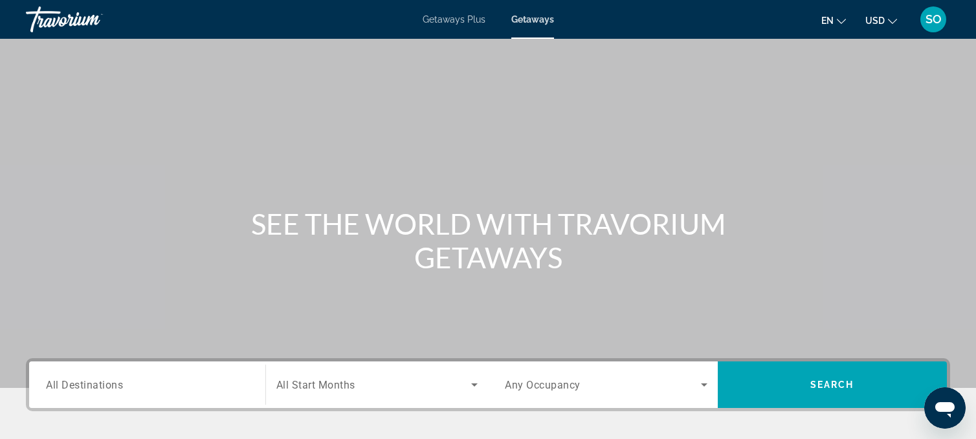
click at [98, 385] on span "All Destinations" at bounding box center [84, 385] width 77 height 12
click at [98, 385] on input "Destination All Destinations" at bounding box center [147, 386] width 203 height 16
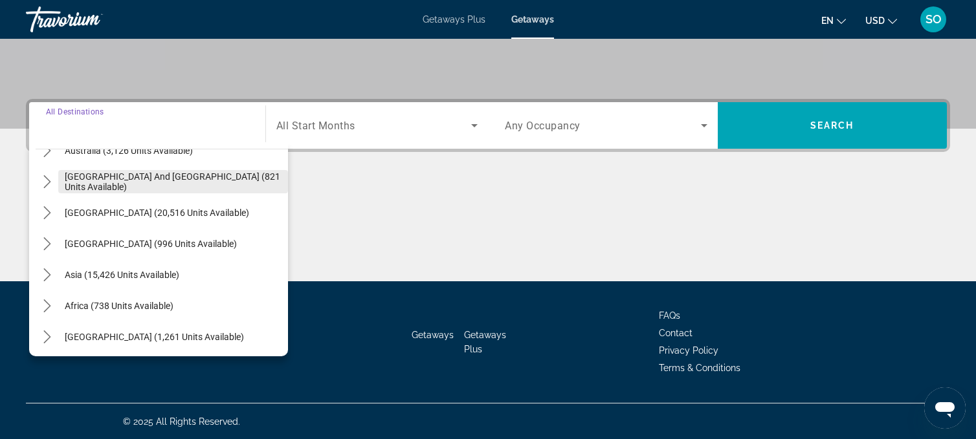
scroll to position [210, 0]
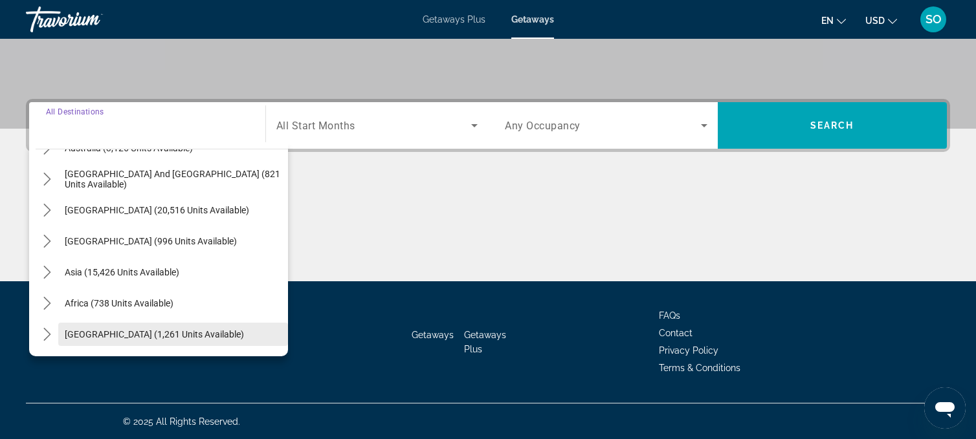
click at [104, 334] on span "Middle East (1,261 units available)" at bounding box center [154, 334] width 179 height 10
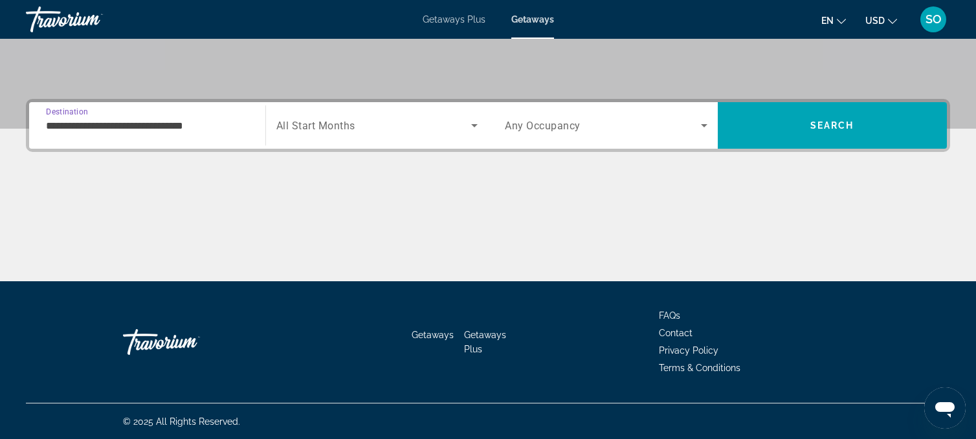
click at [152, 122] on input "**********" at bounding box center [147, 126] width 203 height 16
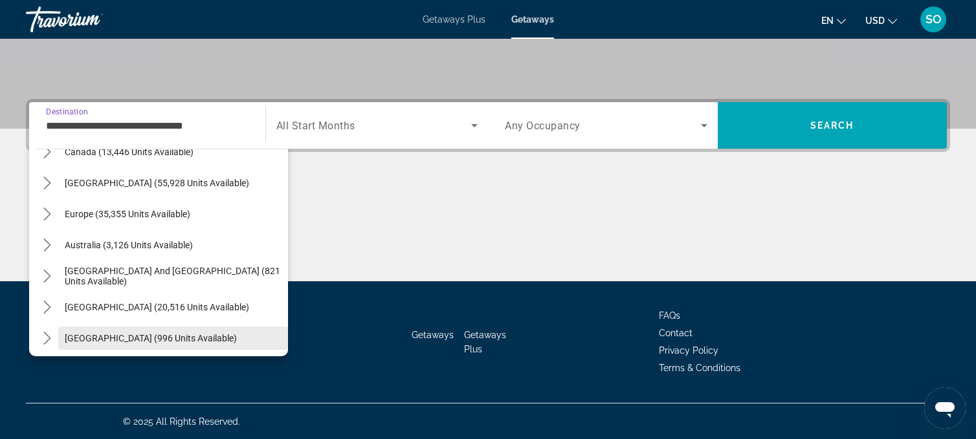
scroll to position [115, 0]
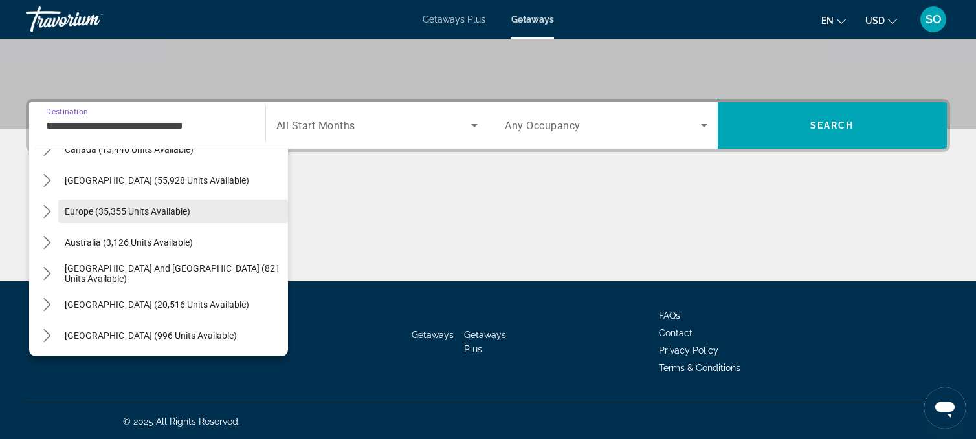
click at [151, 201] on span "Select destination: Europe (35,355 units available)" at bounding box center [173, 211] width 230 height 31
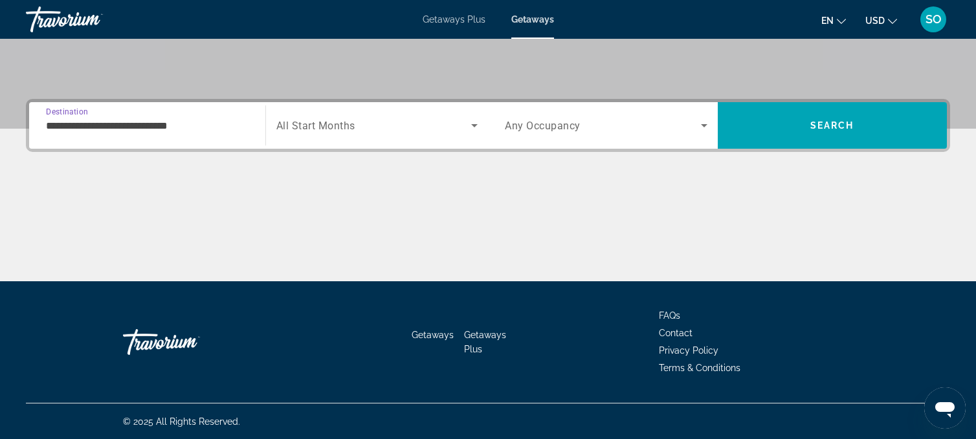
click at [147, 123] on input "**********" at bounding box center [147, 126] width 203 height 16
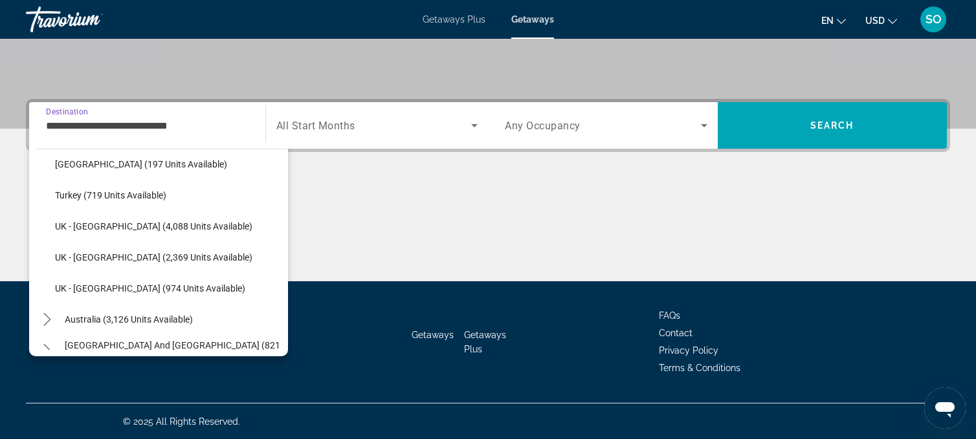
scroll to position [788, 0]
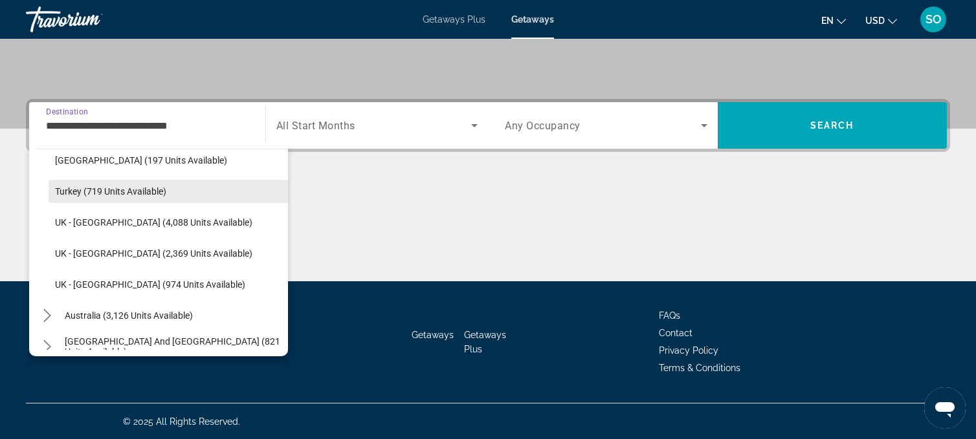
click at [148, 182] on span "Select destination: Turkey (719 units available)" at bounding box center [168, 191] width 239 height 31
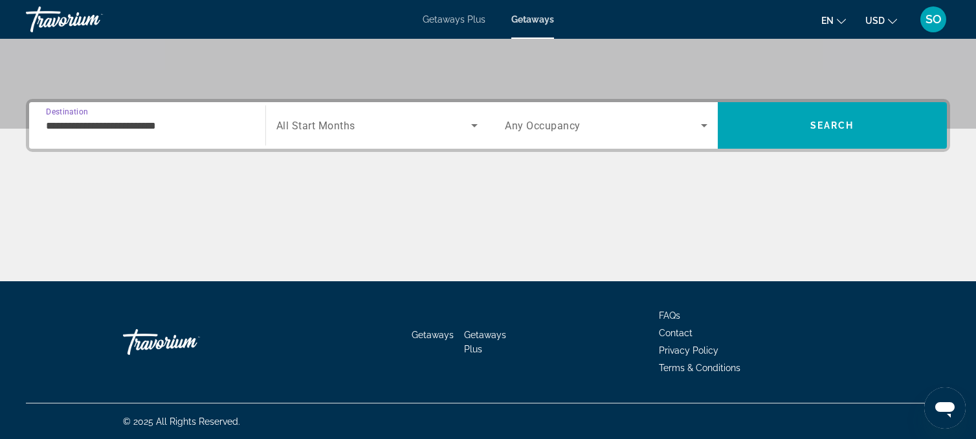
click at [148, 121] on input "**********" at bounding box center [147, 126] width 203 height 16
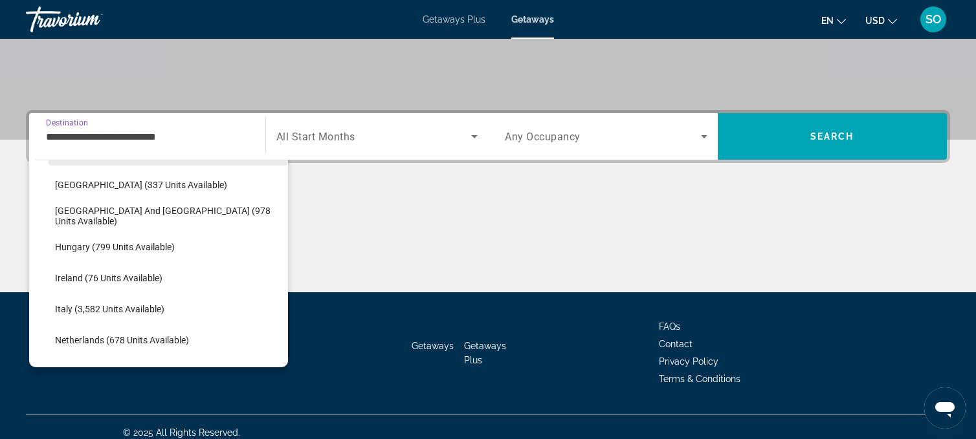
scroll to position [404, 0]
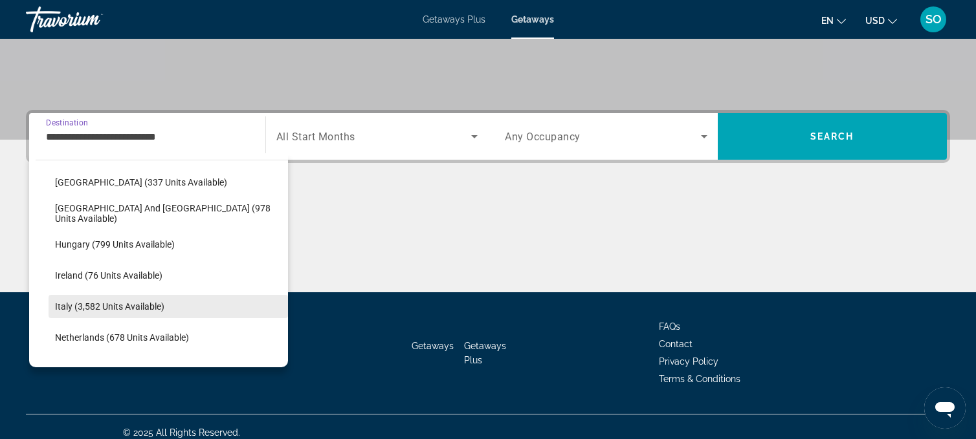
click at [107, 302] on span "Italy (3,582 units available)" at bounding box center [109, 307] width 109 height 10
type input "**********"
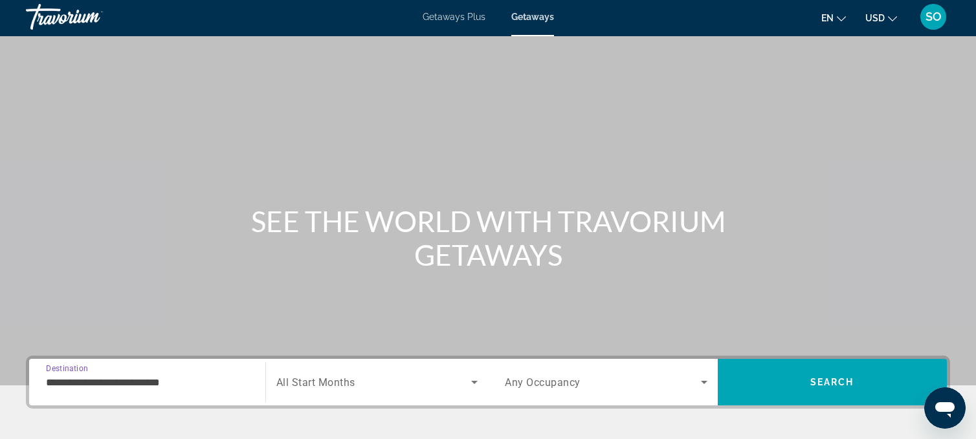
scroll to position [0, 0]
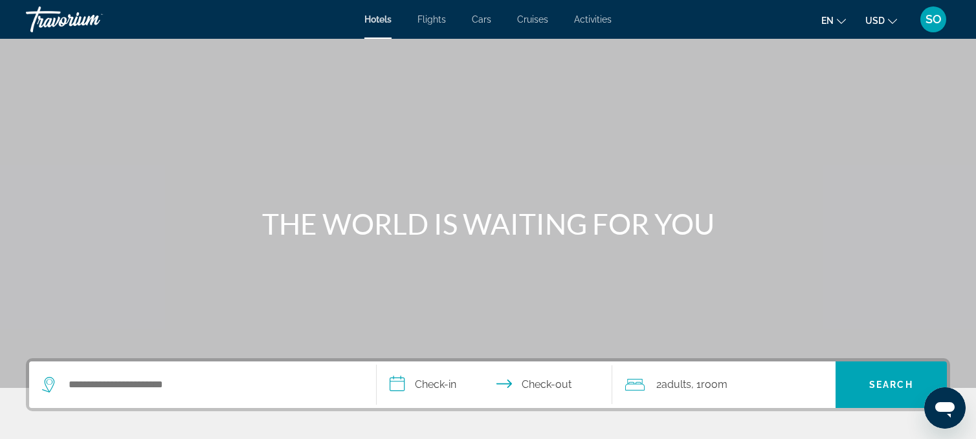
click at [146, 373] on div "Search widget" at bounding box center [202, 385] width 321 height 47
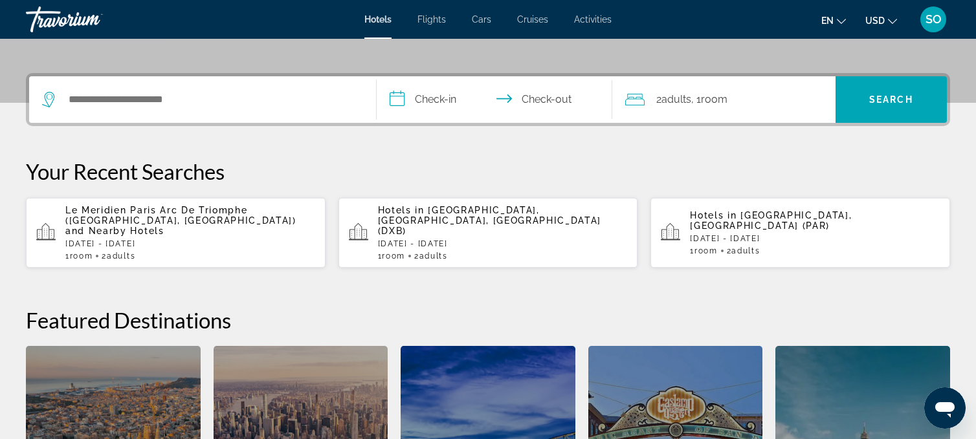
scroll to position [316, 0]
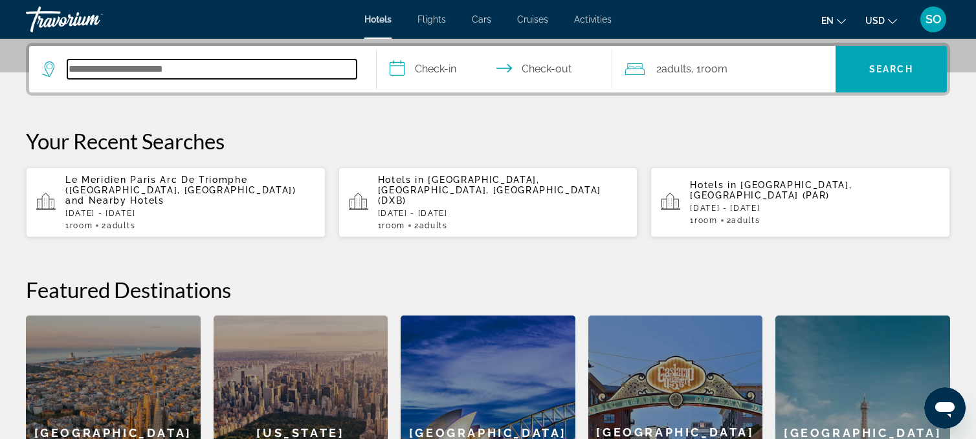
click at [98, 63] on input "Search hotel destination" at bounding box center [211, 69] width 289 height 19
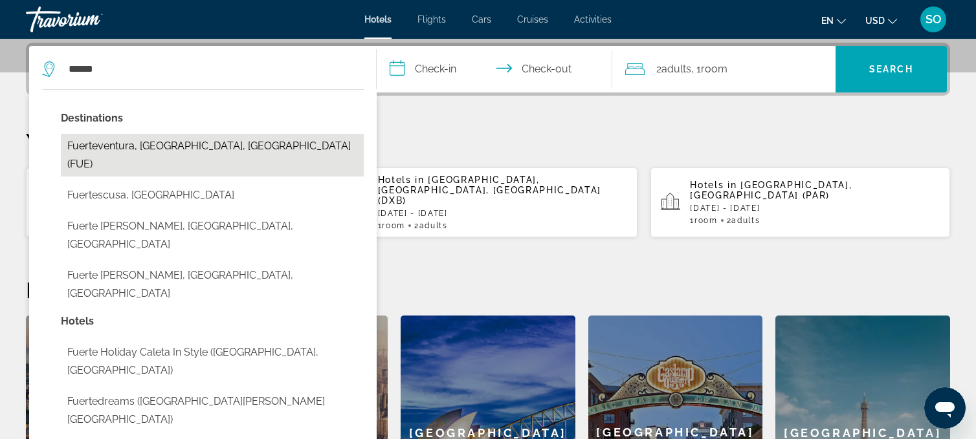
click at [162, 145] on button "Fuerteventura, [GEOGRAPHIC_DATA], [GEOGRAPHIC_DATA] (FUE)" at bounding box center [212, 155] width 303 height 43
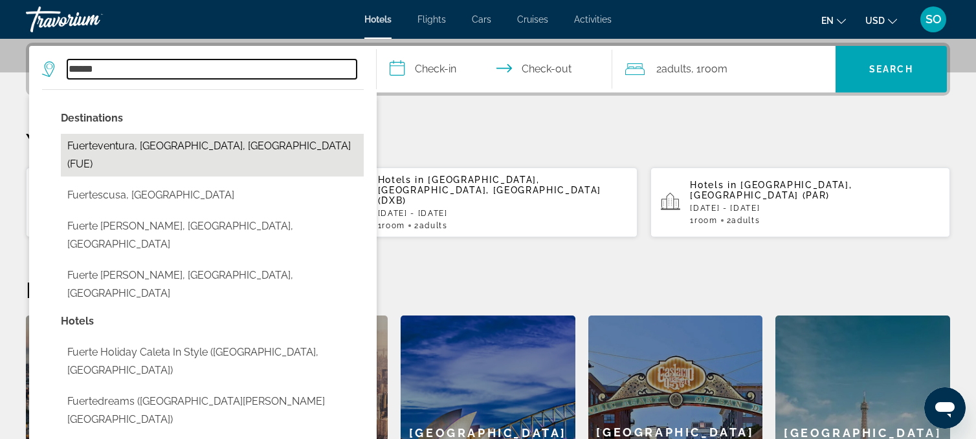
type input "**********"
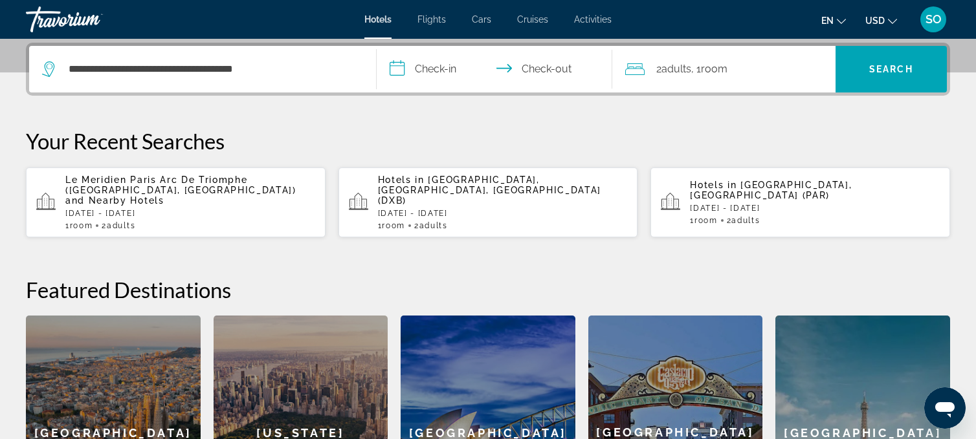
click at [428, 64] on input "**********" at bounding box center [497, 71] width 241 height 50
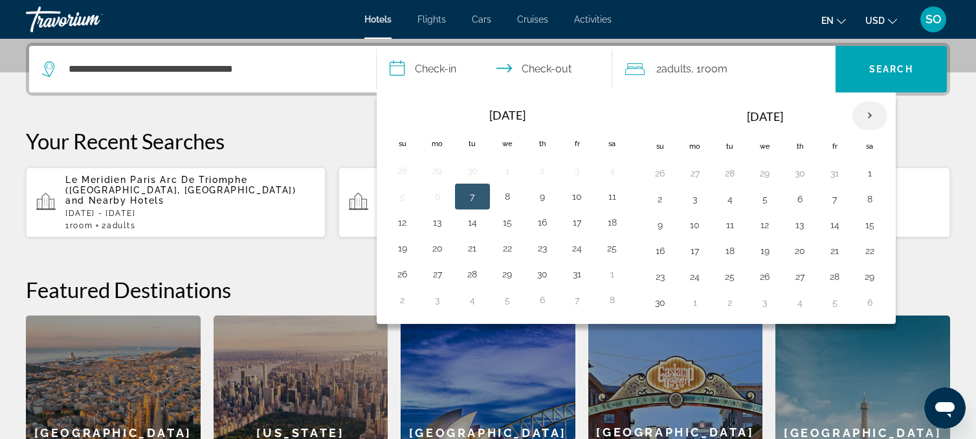
click at [867, 113] on th "Next month" at bounding box center [869, 116] width 35 height 28
click at [726, 252] on button "23" at bounding box center [730, 251] width 21 height 18
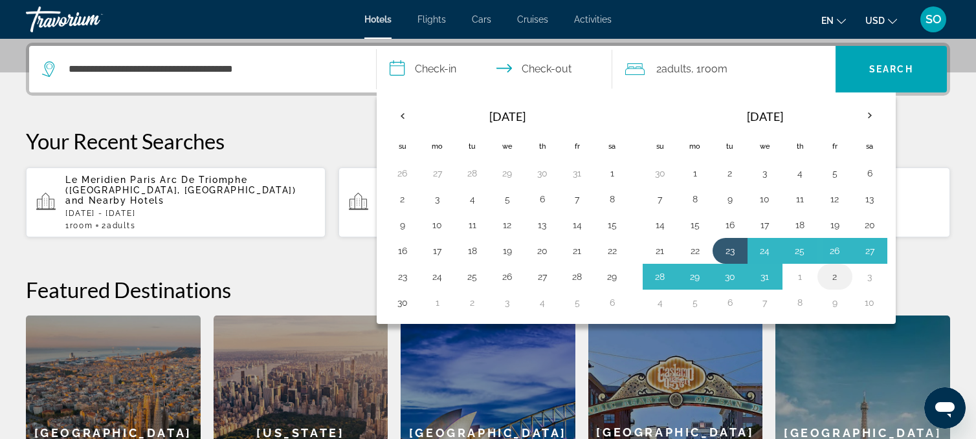
click at [831, 272] on button "2" at bounding box center [834, 277] width 21 height 18
type input "**********"
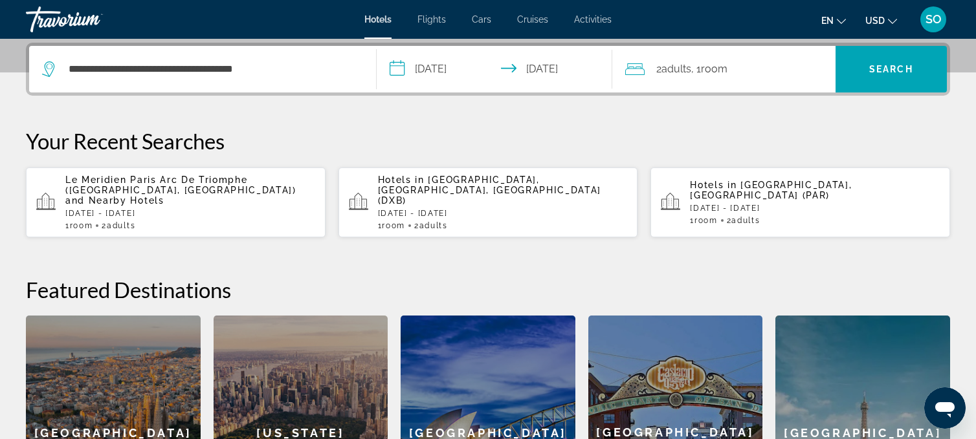
click at [676, 72] on span "Adults" at bounding box center [676, 69] width 30 height 12
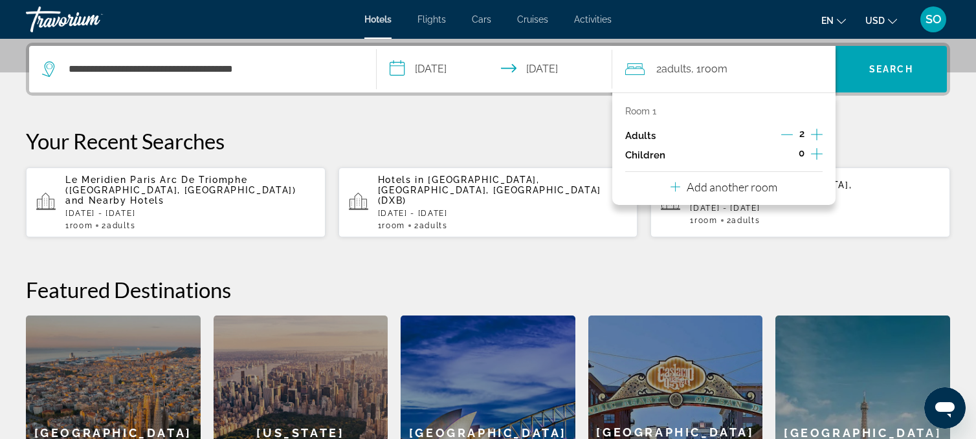
click at [818, 155] on icon "Increment children" at bounding box center [817, 154] width 12 height 16
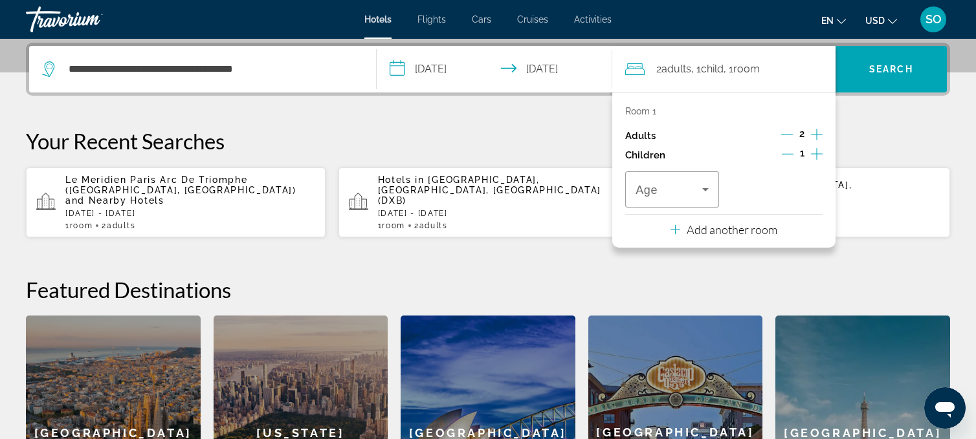
click at [786, 133] on icon "Decrement adults" at bounding box center [787, 135] width 12 height 12
click at [878, 67] on span "Search" at bounding box center [891, 69] width 44 height 10
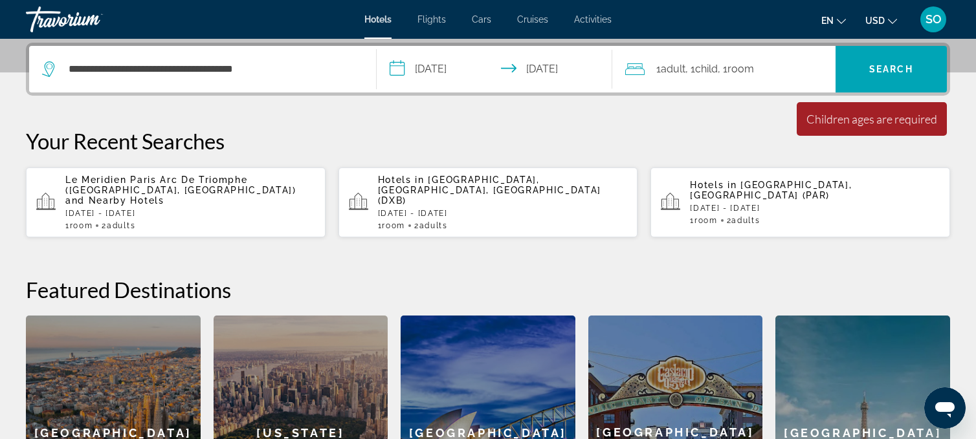
click at [700, 72] on span "Child" at bounding box center [706, 69] width 23 height 12
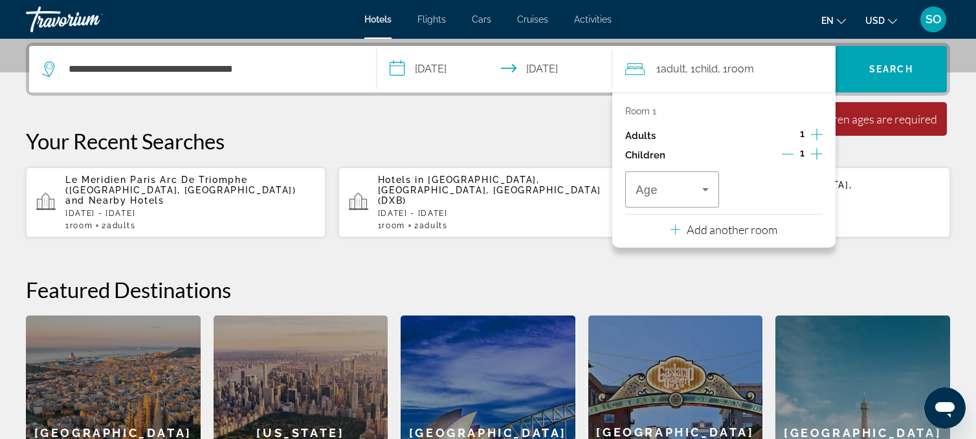
click at [815, 135] on icon "Increment adults" at bounding box center [817, 135] width 12 height 16
click at [789, 155] on icon "Decrement children" at bounding box center [788, 154] width 12 height 12
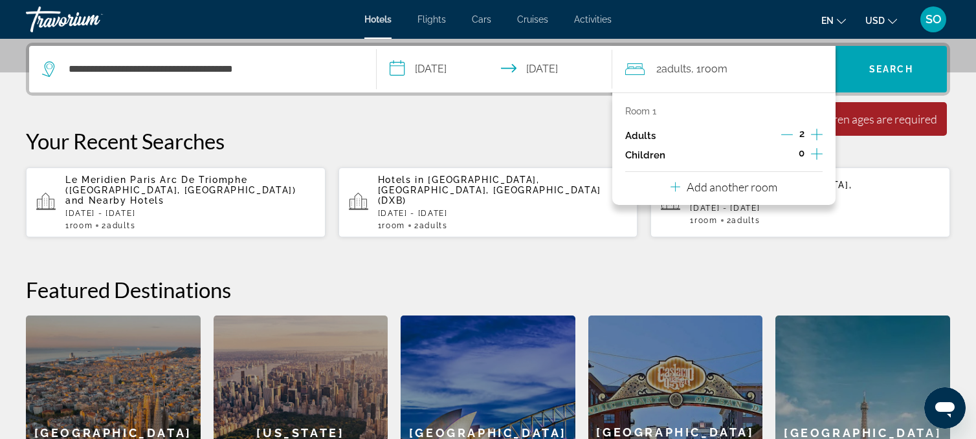
click at [788, 135] on icon "Decrement adults" at bounding box center [787, 135] width 12 height 12
click at [812, 153] on icon "Increment children" at bounding box center [817, 154] width 12 height 16
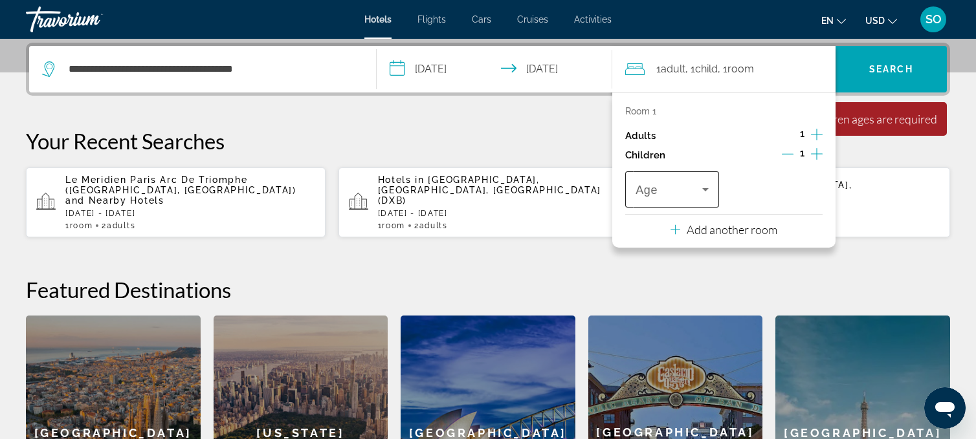
click at [705, 187] on icon "Travelers: 1 adult, 1 child" at bounding box center [706, 190] width 16 height 16
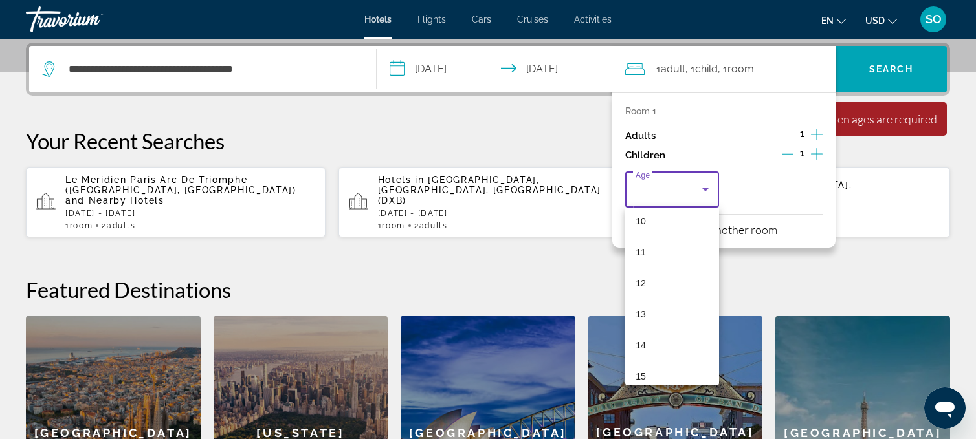
scroll to position [306, 0]
click at [659, 303] on mat-option "12" at bounding box center [672, 295] width 94 height 31
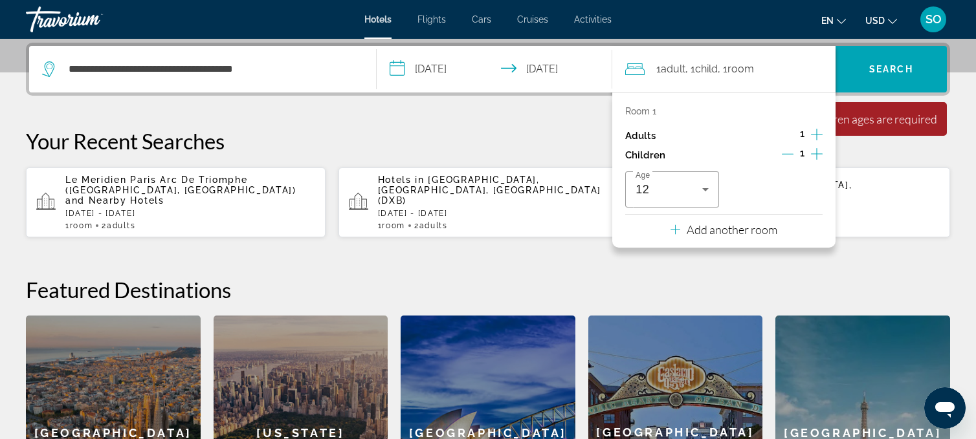
click at [866, 124] on div "Children ages are required" at bounding box center [871, 119] width 131 height 14
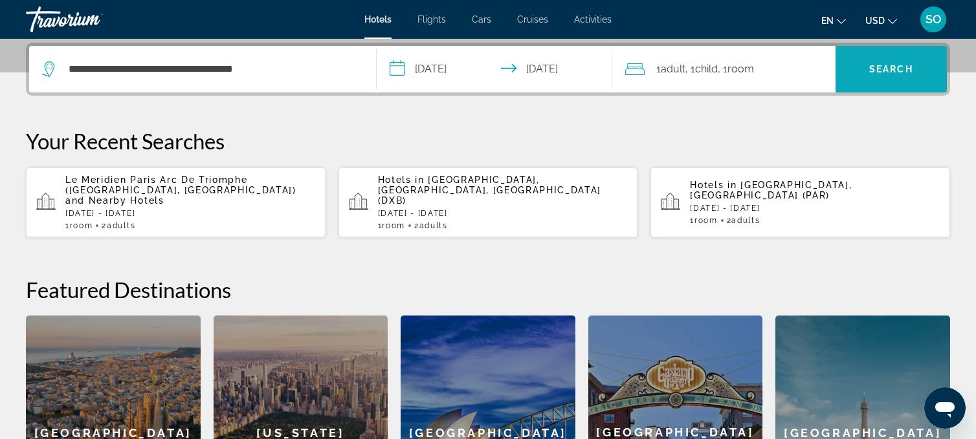
click at [903, 58] on span "Search" at bounding box center [890, 69] width 111 height 31
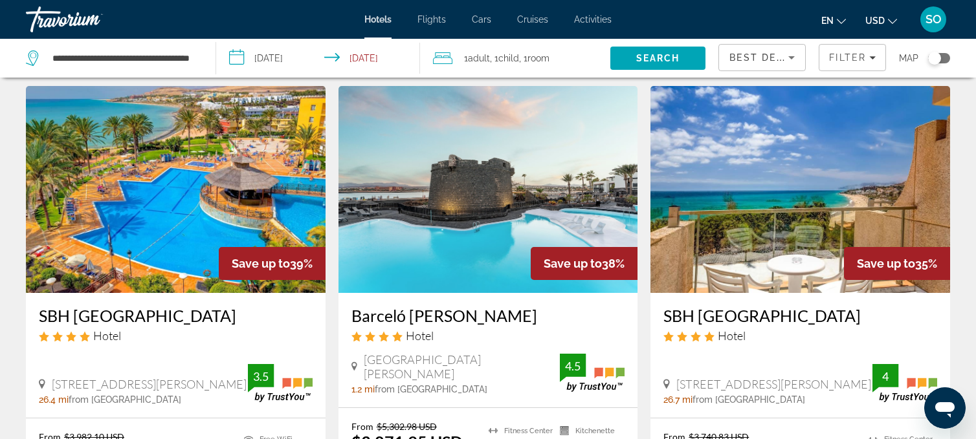
scroll to position [36, 0]
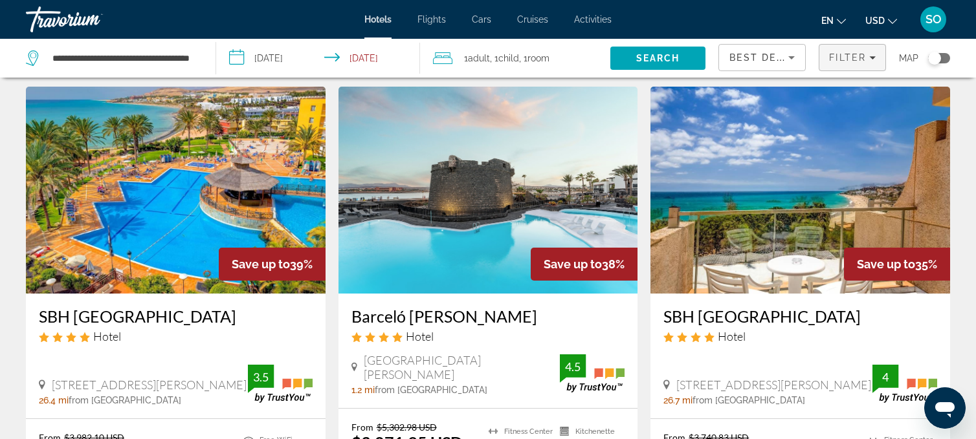
click at [874, 56] on icon "Filters" at bounding box center [872, 57] width 6 height 6
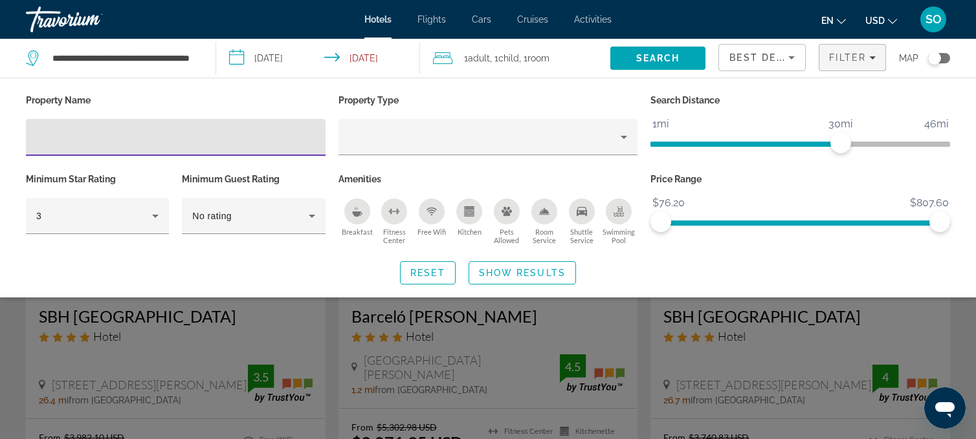
click at [793, 57] on icon "Sort by" at bounding box center [792, 58] width 16 height 16
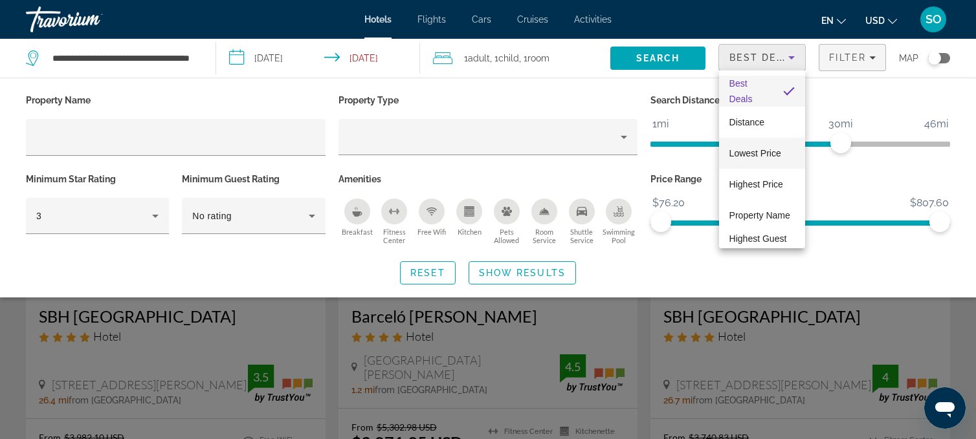
click at [749, 149] on span "Lowest Price" at bounding box center [755, 153] width 52 height 10
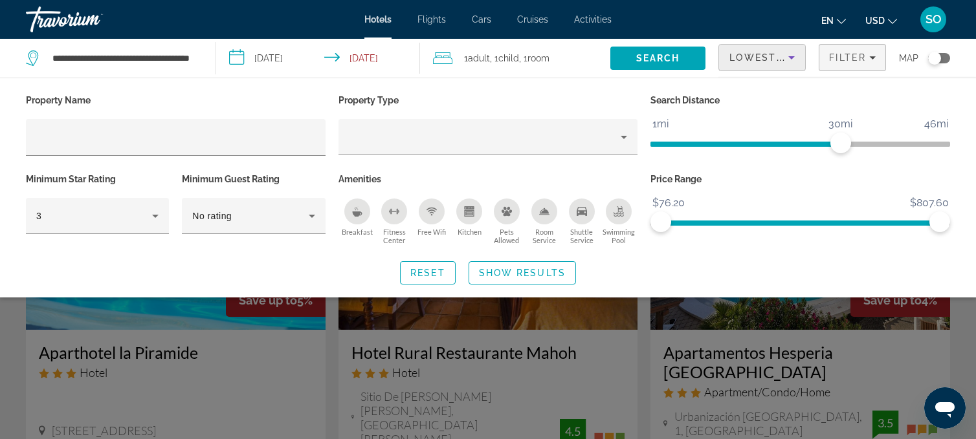
click at [646, 331] on div "Search widget" at bounding box center [488, 316] width 976 height 245
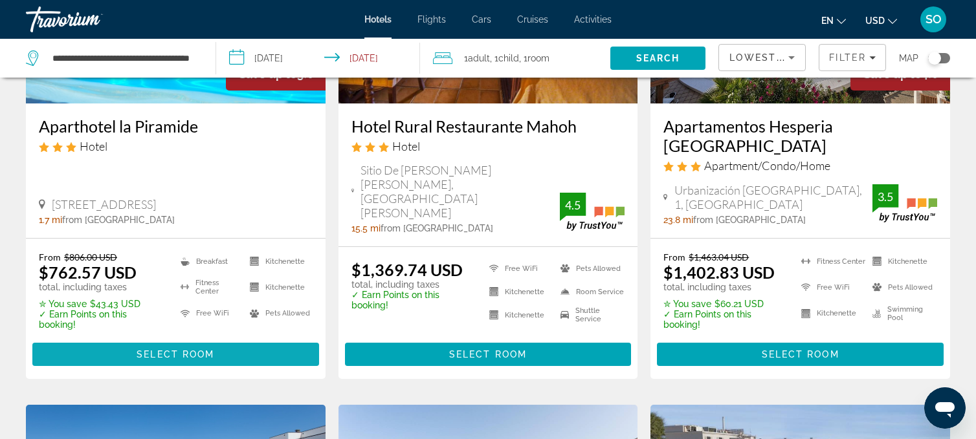
scroll to position [227, 0]
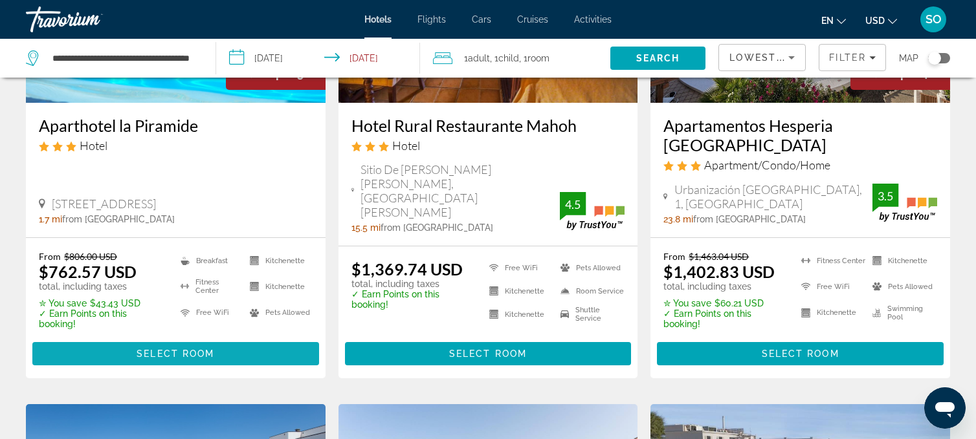
click at [169, 338] on span "Main content" at bounding box center [175, 353] width 287 height 31
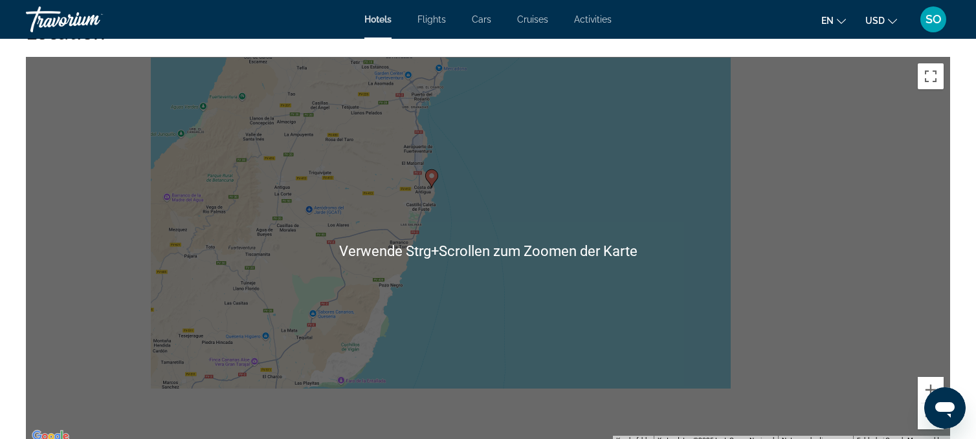
scroll to position [1188, 0]
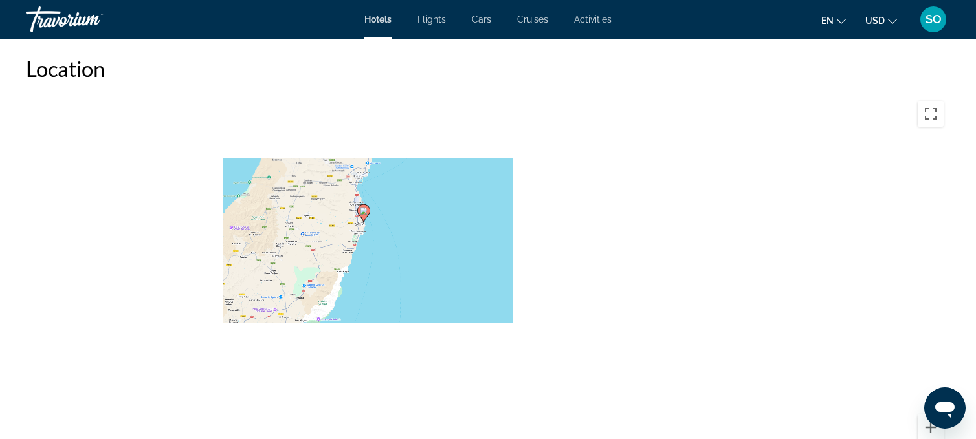
click at [440, 192] on div "Um den Modus zum Ziehen mit der Tastatur zu aktivieren, drückst du Alt + Eingab…" at bounding box center [488, 288] width 924 height 388
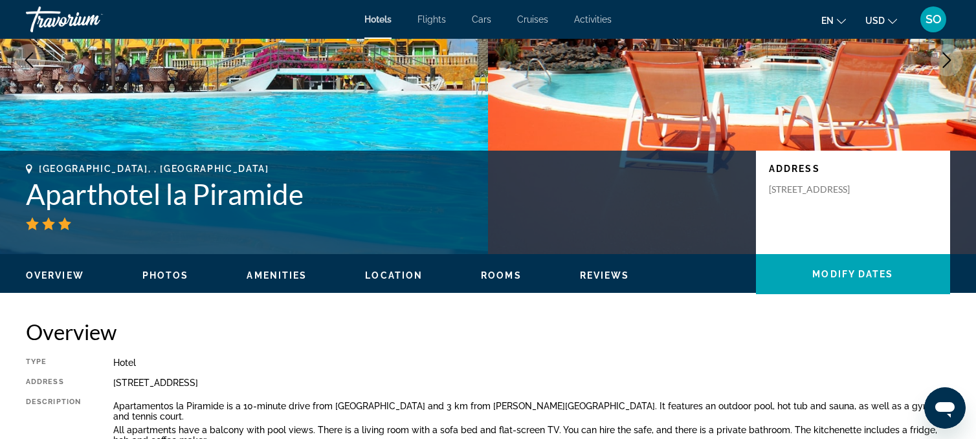
scroll to position [0, 0]
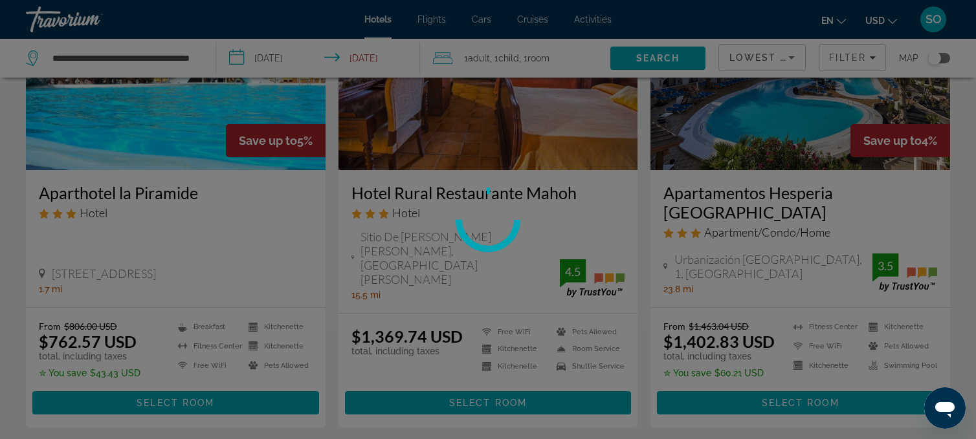
scroll to position [92, 0]
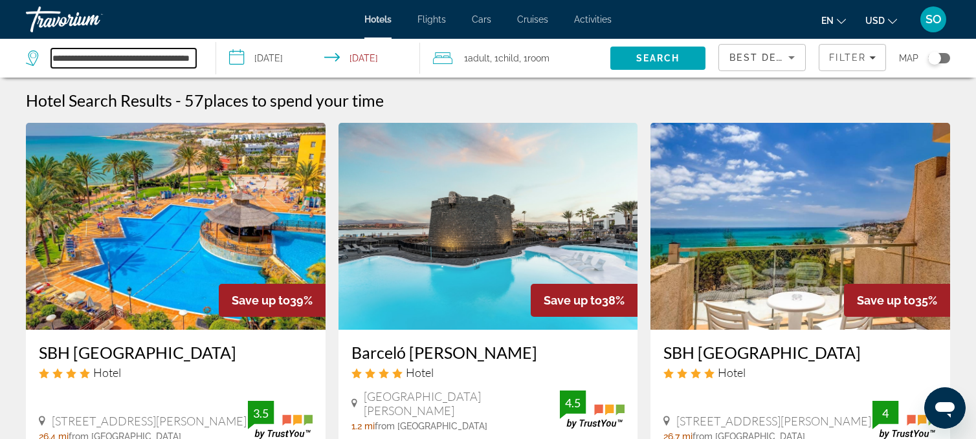
click at [133, 56] on input "**********" at bounding box center [123, 58] width 145 height 19
click at [190, 63] on input "**********" at bounding box center [123, 58] width 145 height 19
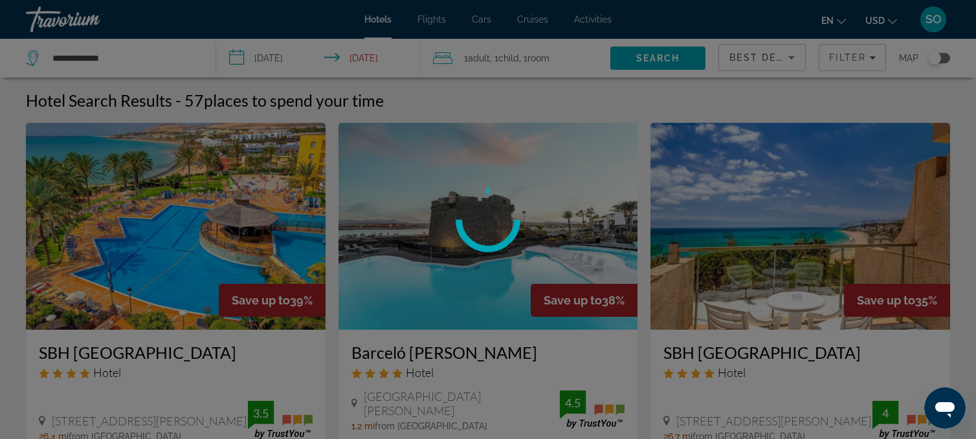
click at [169, 52] on div at bounding box center [488, 219] width 976 height 439
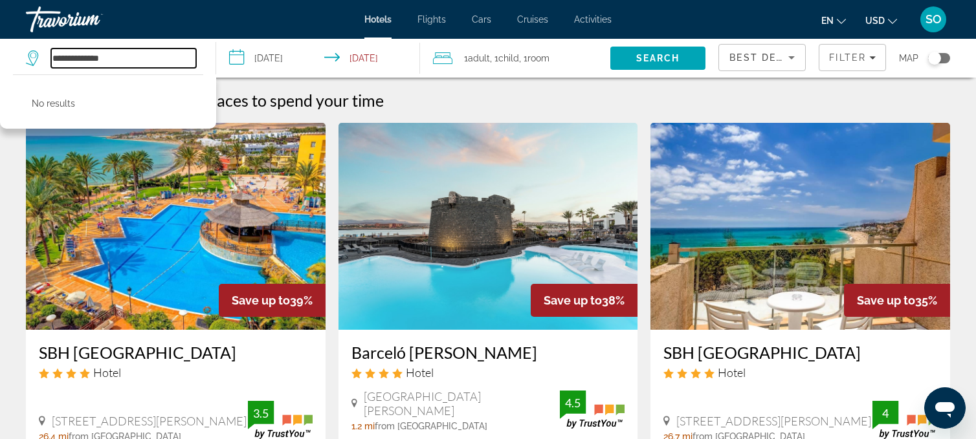
click at [150, 56] on input "**********" at bounding box center [123, 58] width 145 height 19
type input "*"
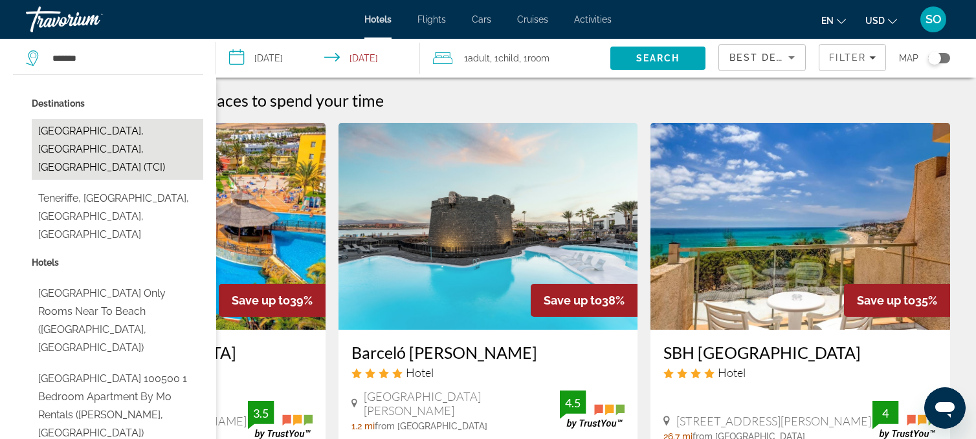
click at [135, 132] on button "[GEOGRAPHIC_DATA], [GEOGRAPHIC_DATA], [GEOGRAPHIC_DATA] (TCI)" at bounding box center [117, 149] width 171 height 61
type input "**********"
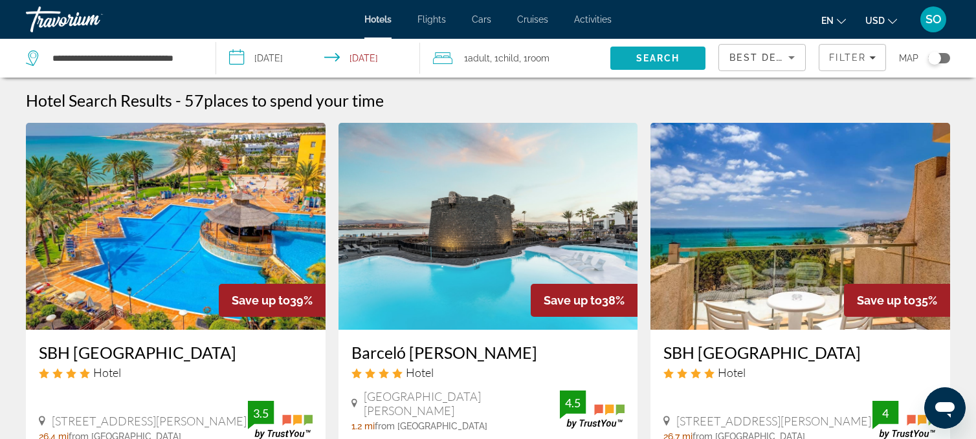
click at [655, 57] on span "Search" at bounding box center [658, 58] width 44 height 10
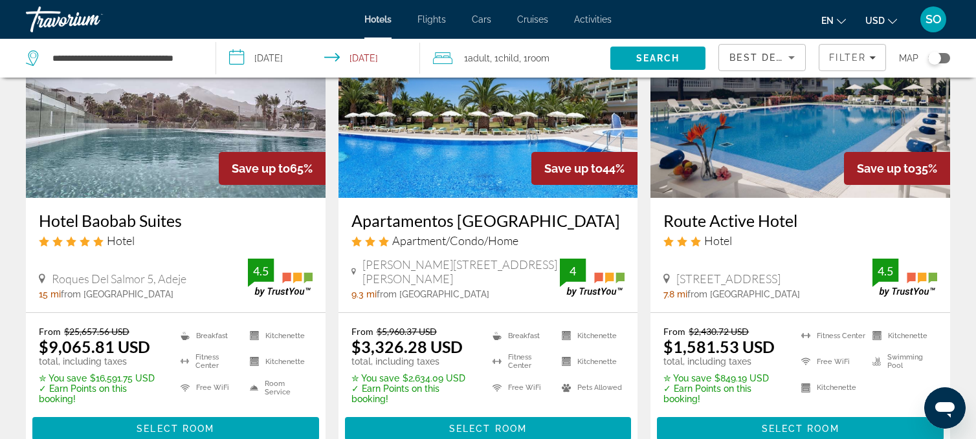
scroll to position [133, 0]
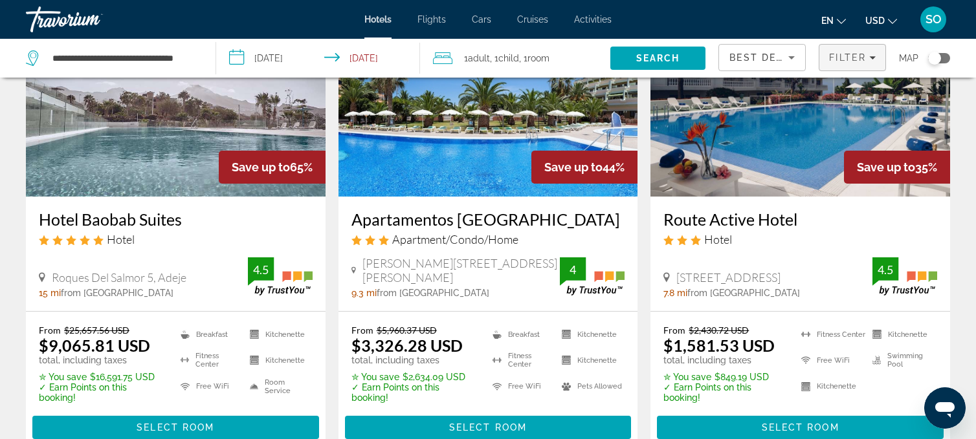
click at [874, 58] on icon "Filters" at bounding box center [872, 57] width 6 height 6
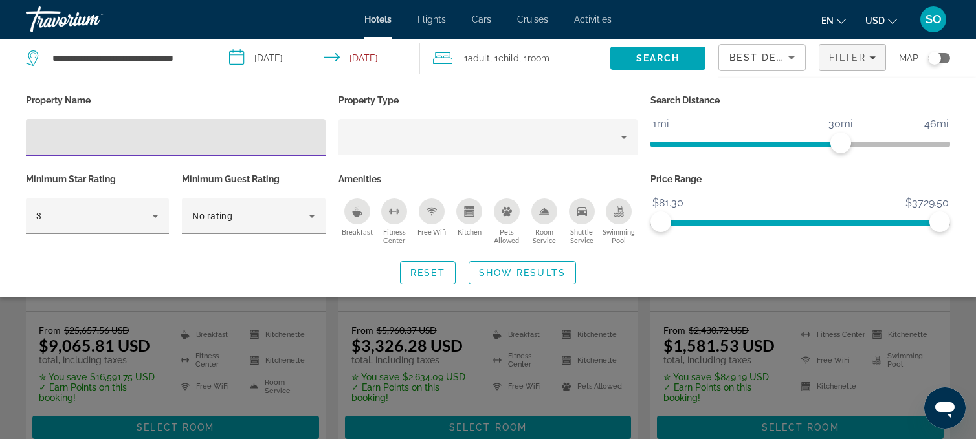
click at [793, 60] on icon "Sort by" at bounding box center [792, 58] width 16 height 16
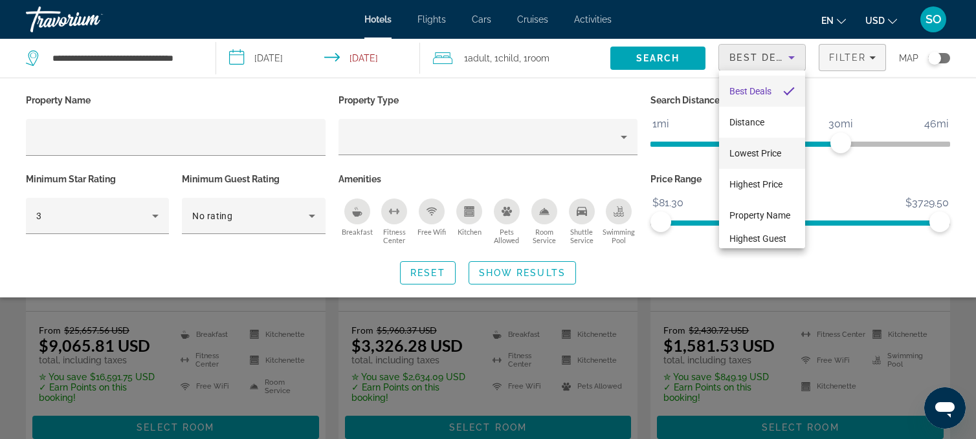
click at [744, 161] on mat-option "Lowest Price" at bounding box center [762, 153] width 86 height 31
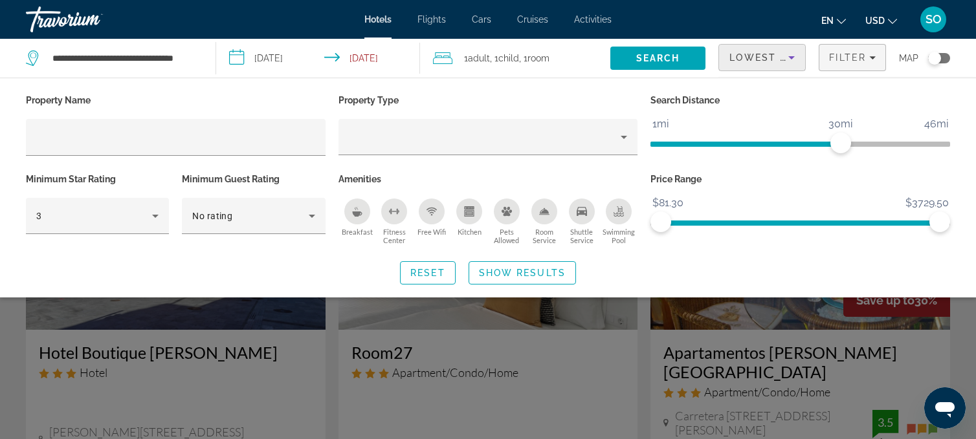
click at [329, 352] on div "Search widget" at bounding box center [488, 316] width 976 height 245
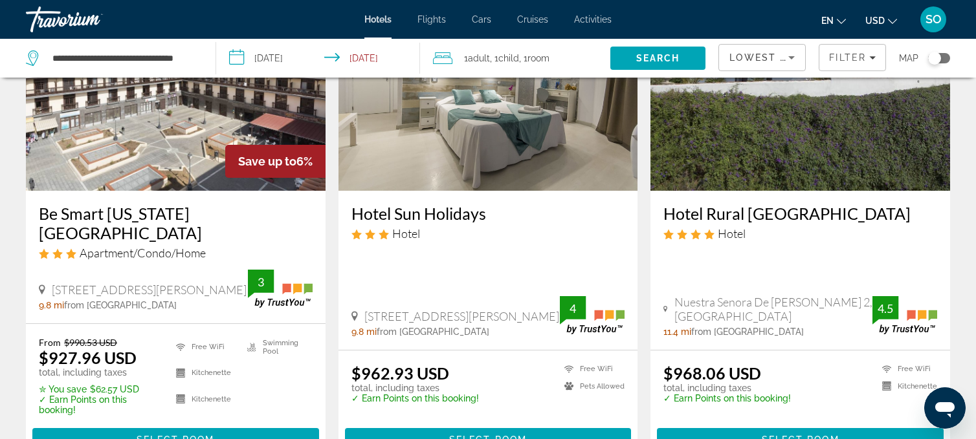
scroll to position [644, 0]
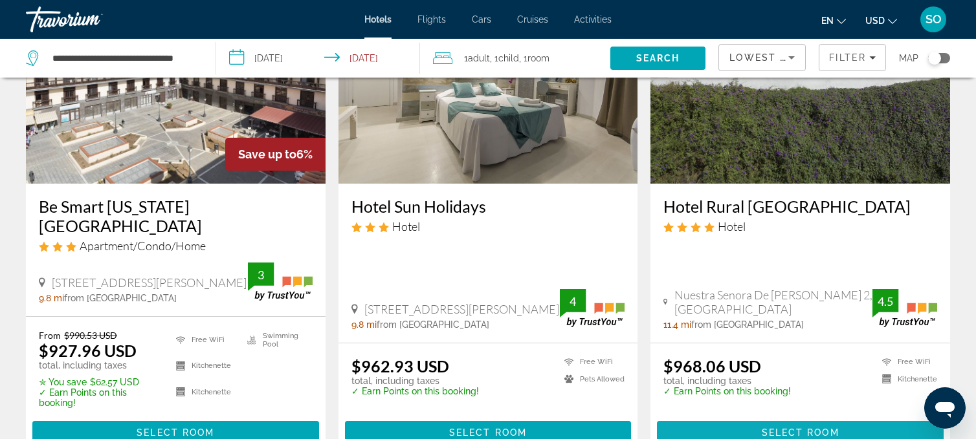
click at [713, 417] on span "Main content" at bounding box center [800, 432] width 287 height 31
